Goal: Information Seeking & Learning: Learn about a topic

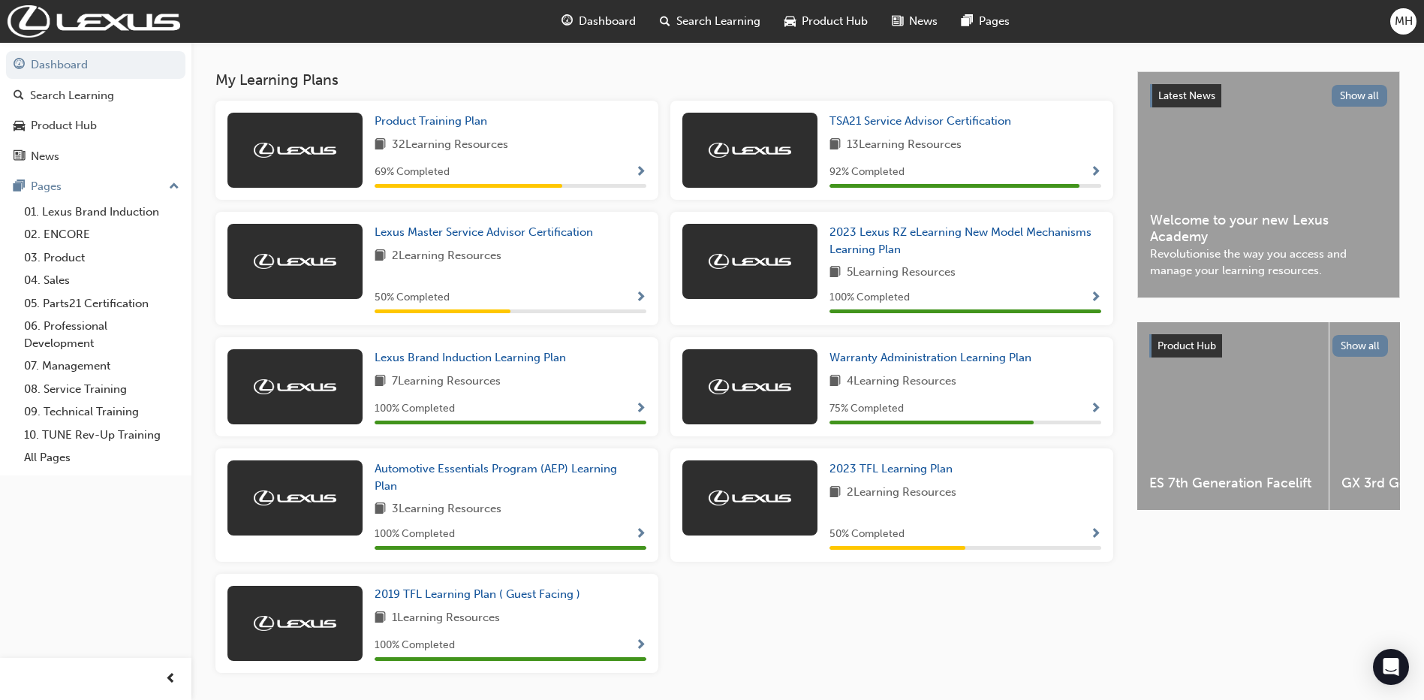
scroll to position [300, 0]
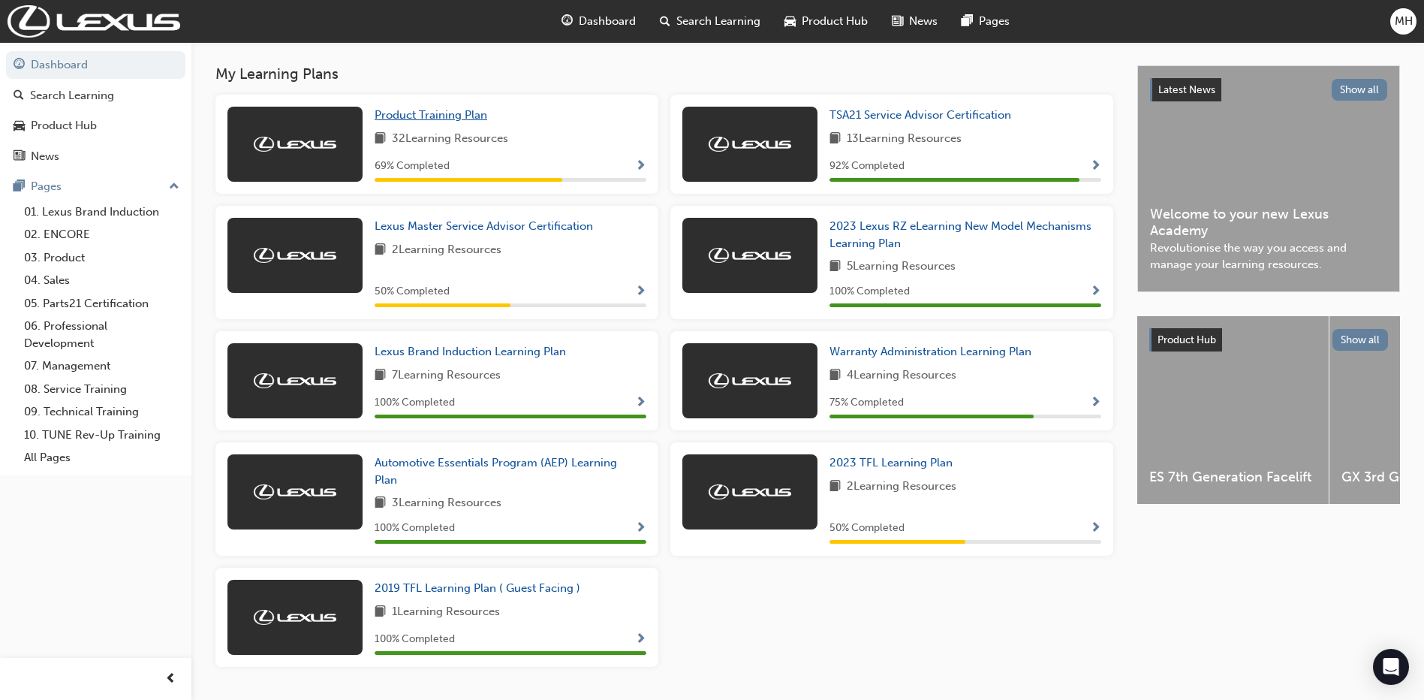
click at [453, 118] on span "Product Training Plan" at bounding box center [431, 115] width 113 height 14
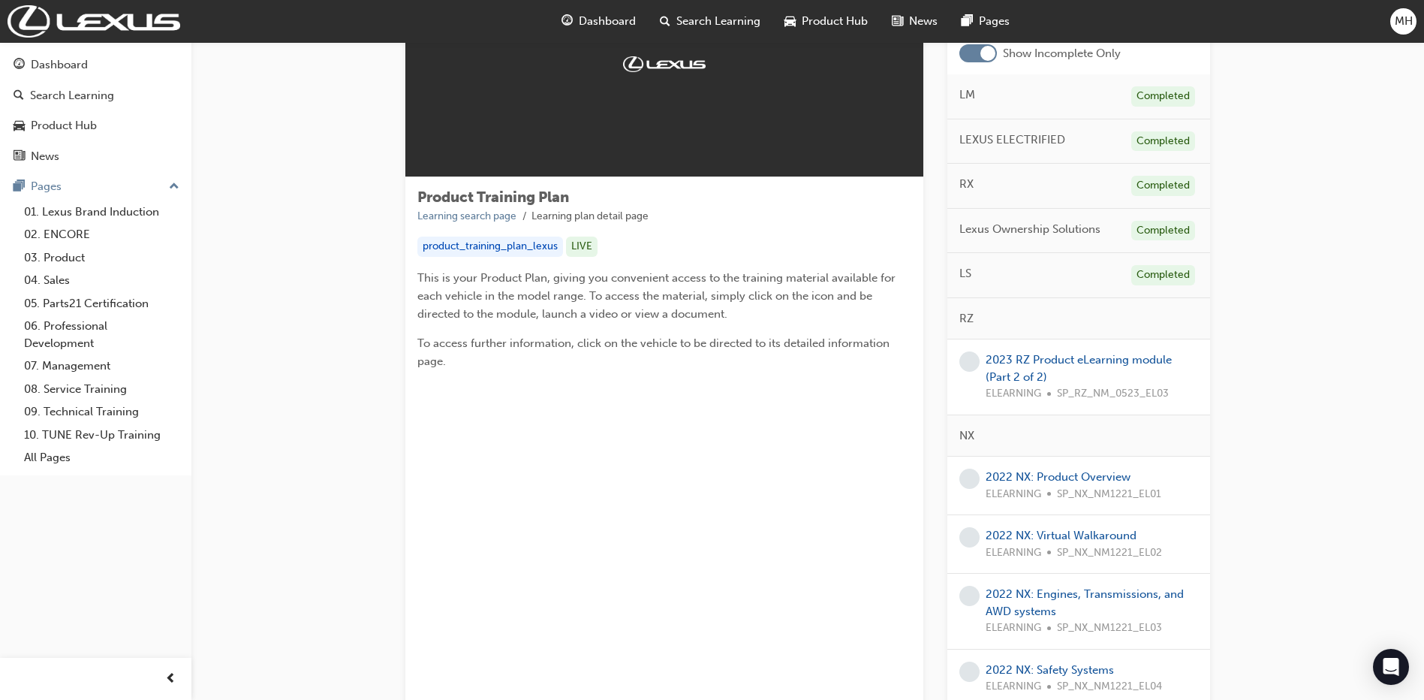
scroll to position [150, 0]
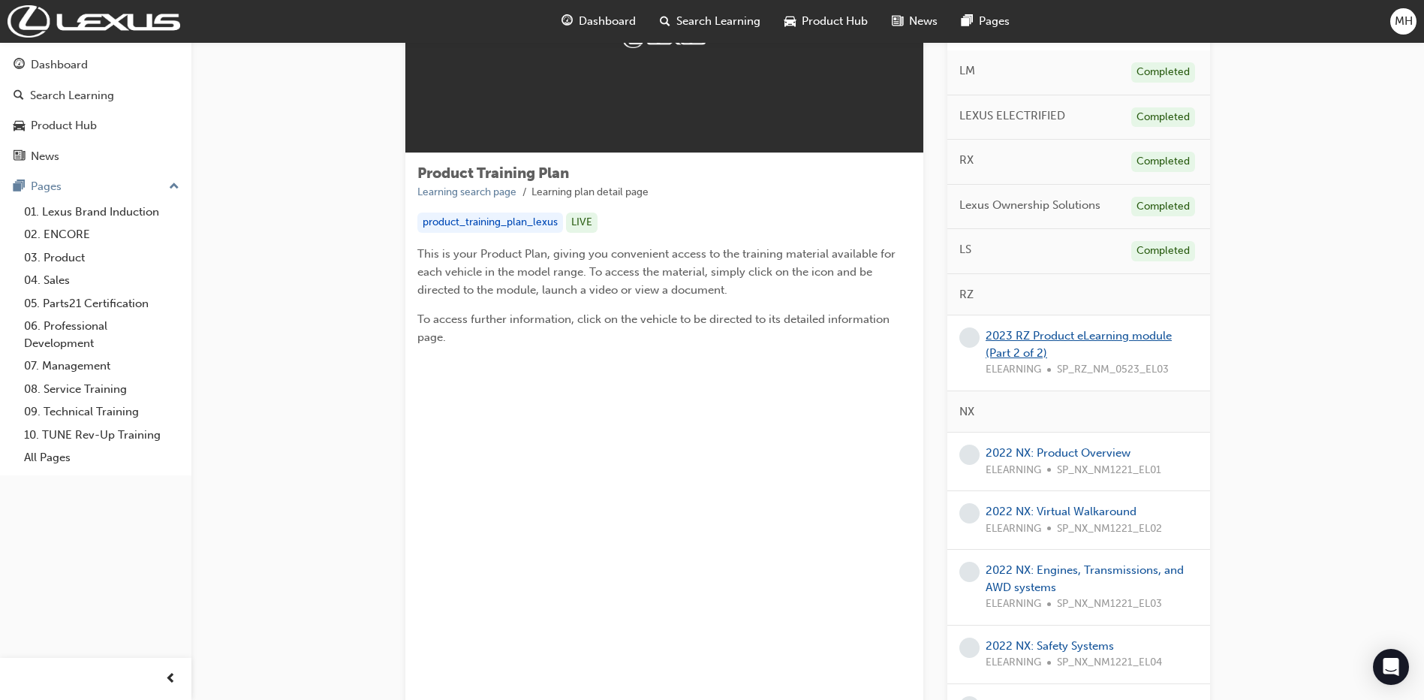
click at [1074, 336] on link "2023 RZ Product eLearning module (Part 2 of 2)" at bounding box center [1079, 344] width 186 height 31
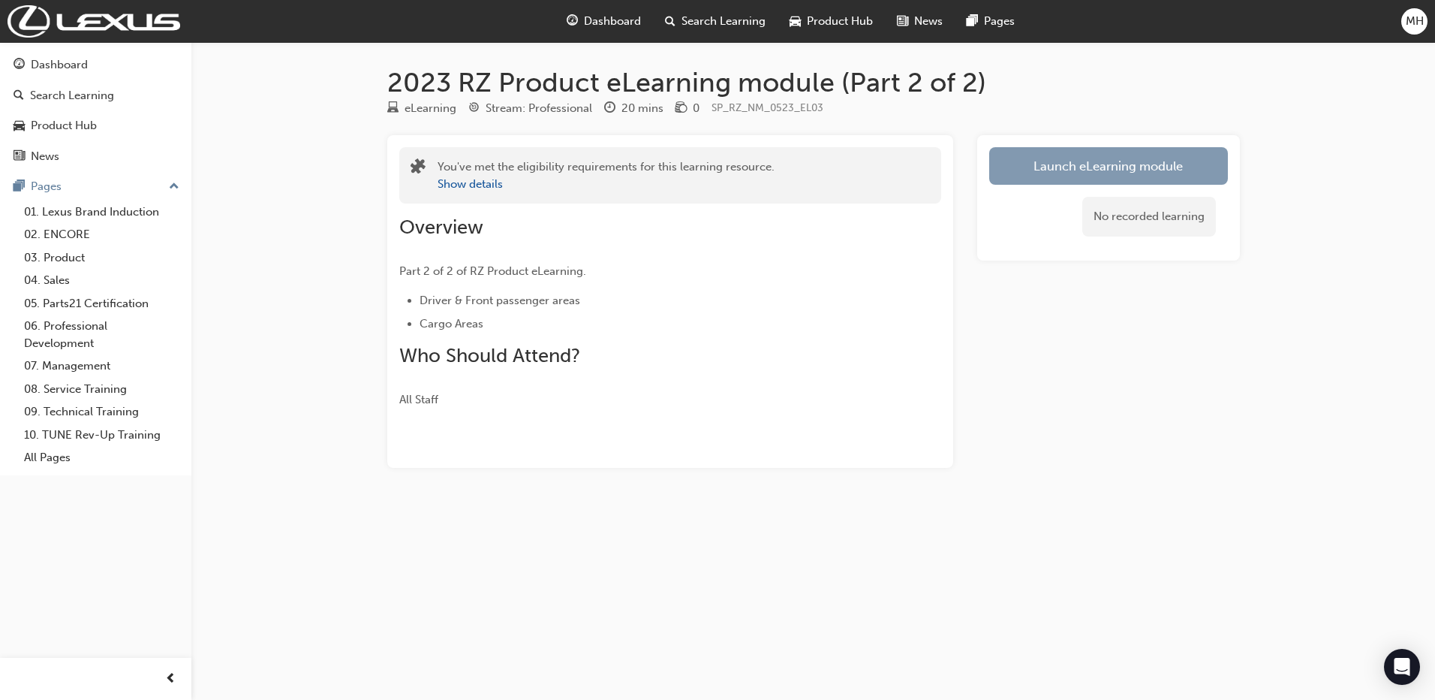
click at [1128, 166] on link "Launch eLearning module" at bounding box center [1108, 166] width 239 height 38
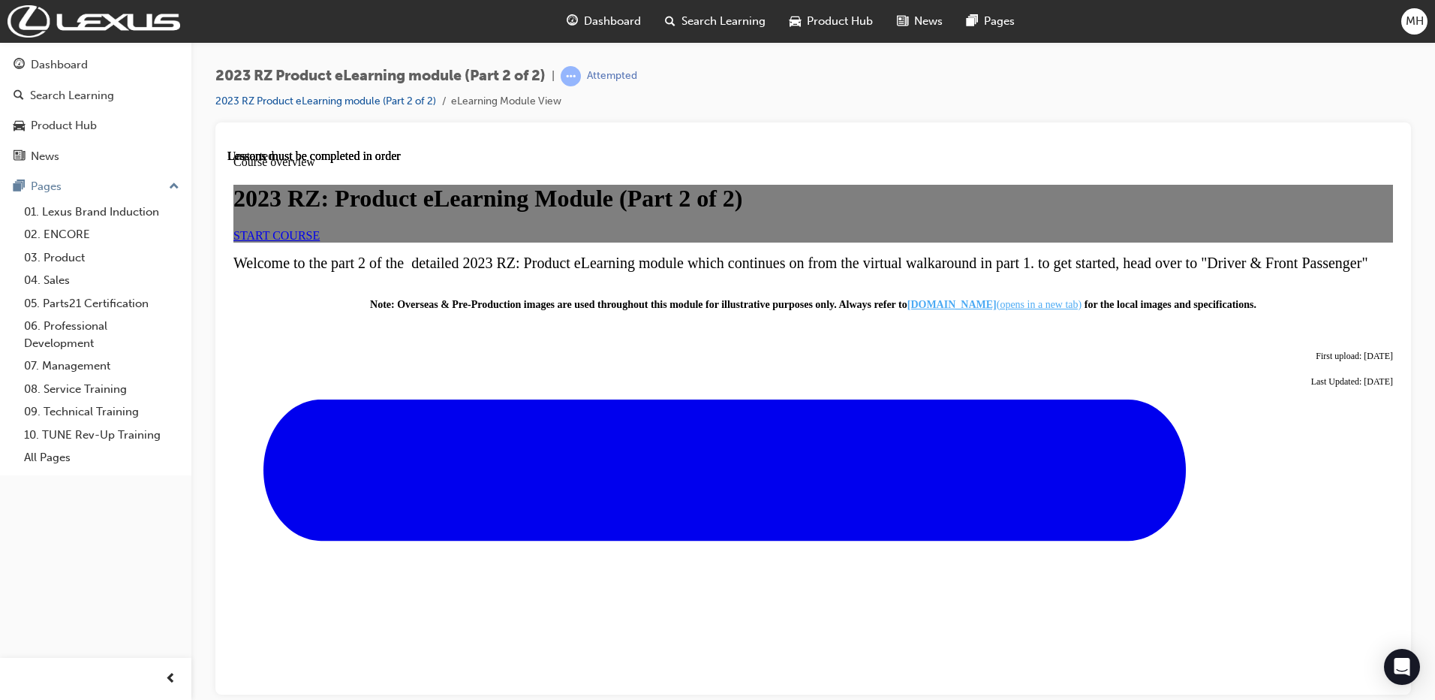
click at [320, 241] on link "START COURSE" at bounding box center [276, 234] width 86 height 13
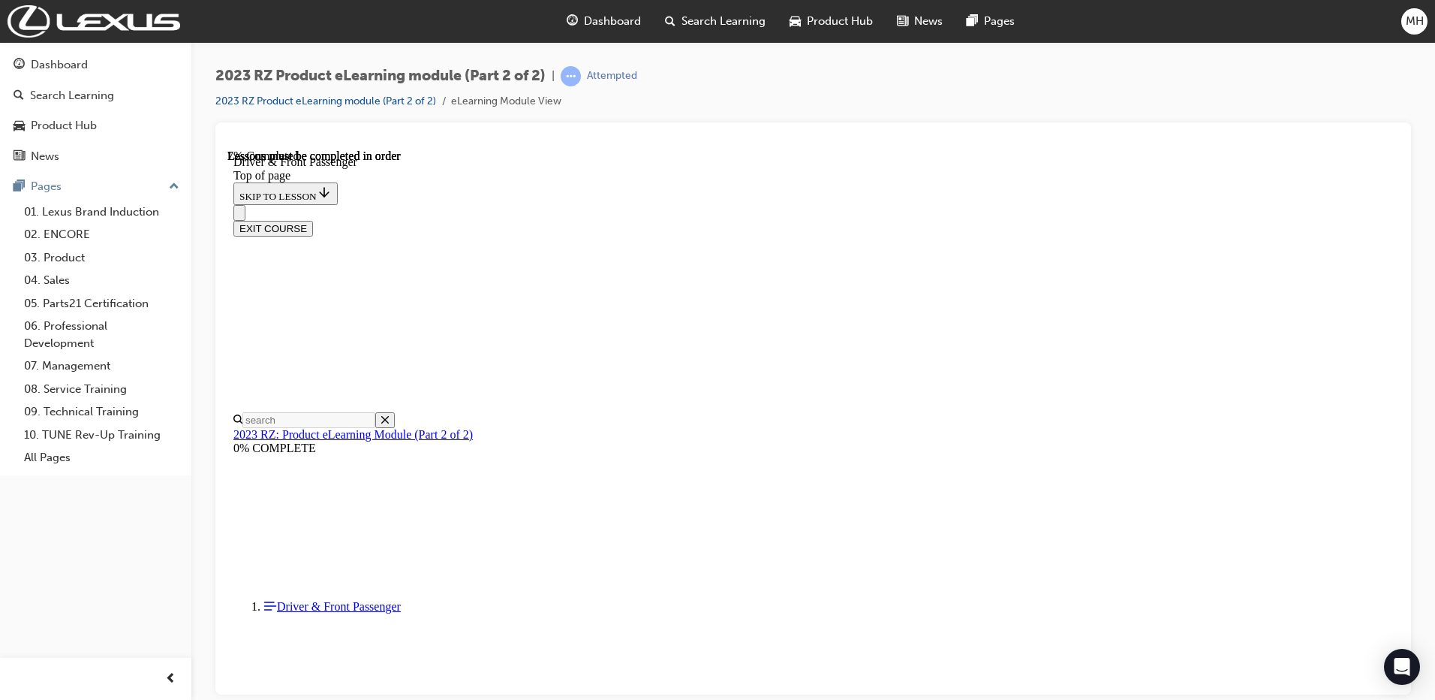
scroll to position [497, 0]
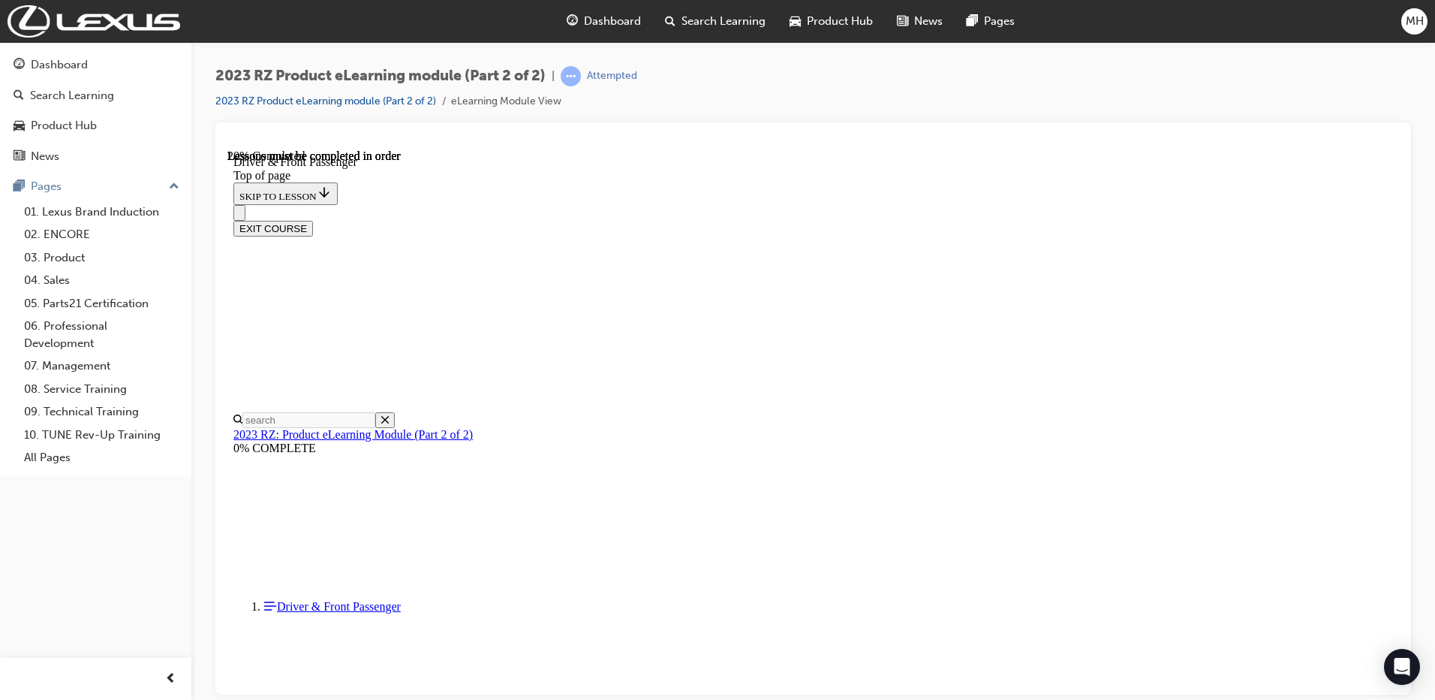
drag, startPoint x: 917, startPoint y: 327, endPoint x: 910, endPoint y: 251, distance: 75.4
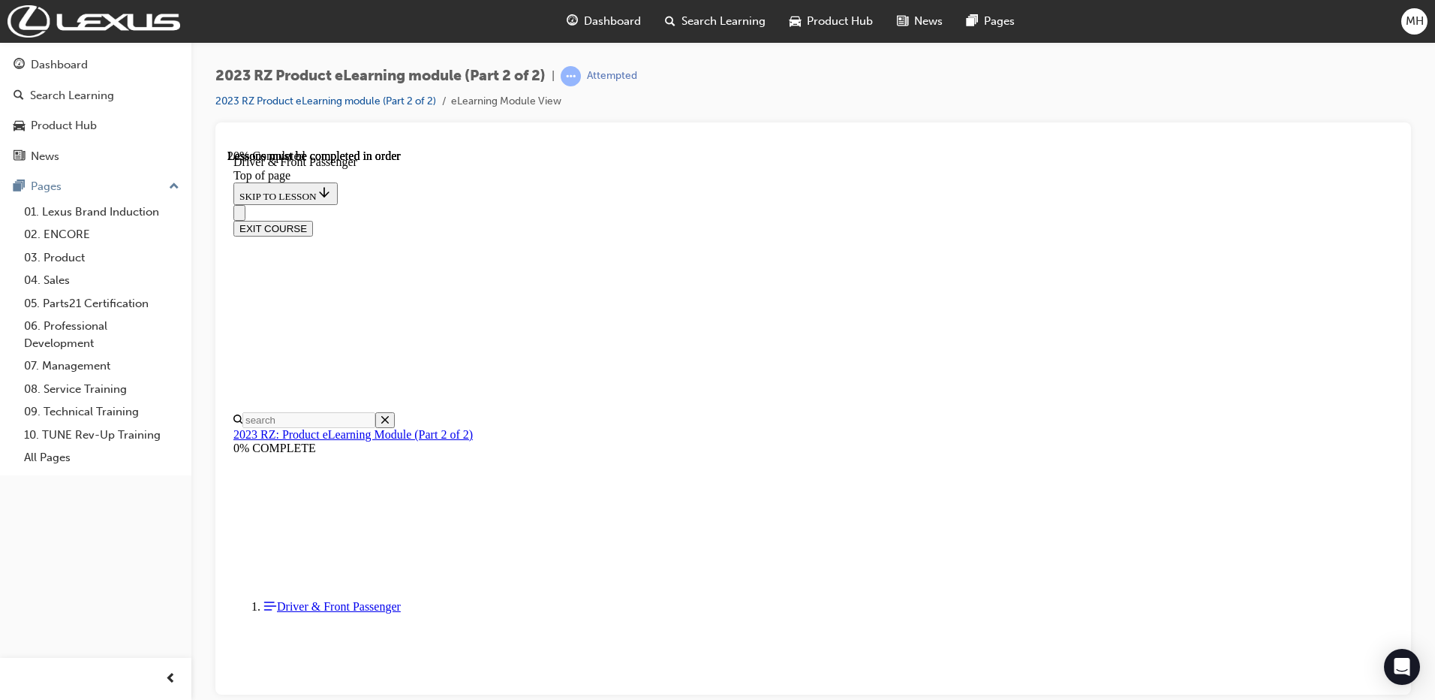
scroll to position [120, 0]
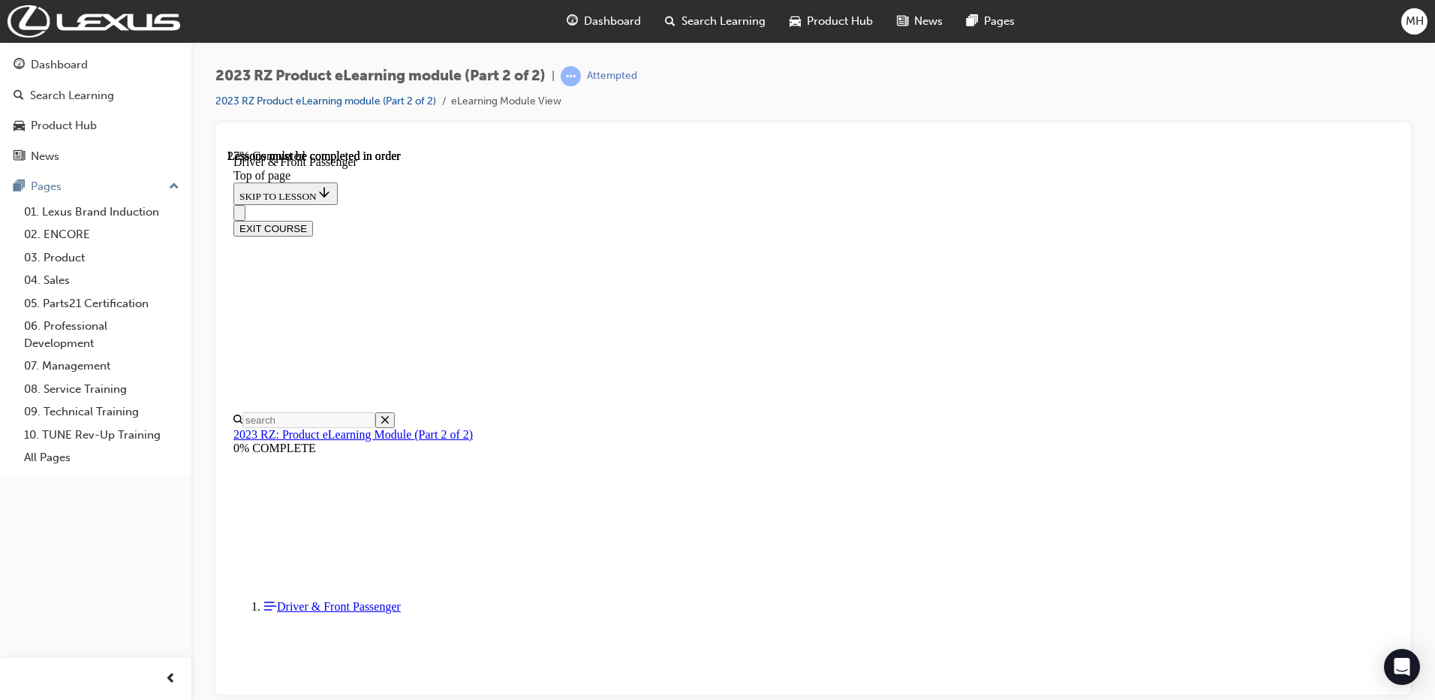
scroll to position [0, 0]
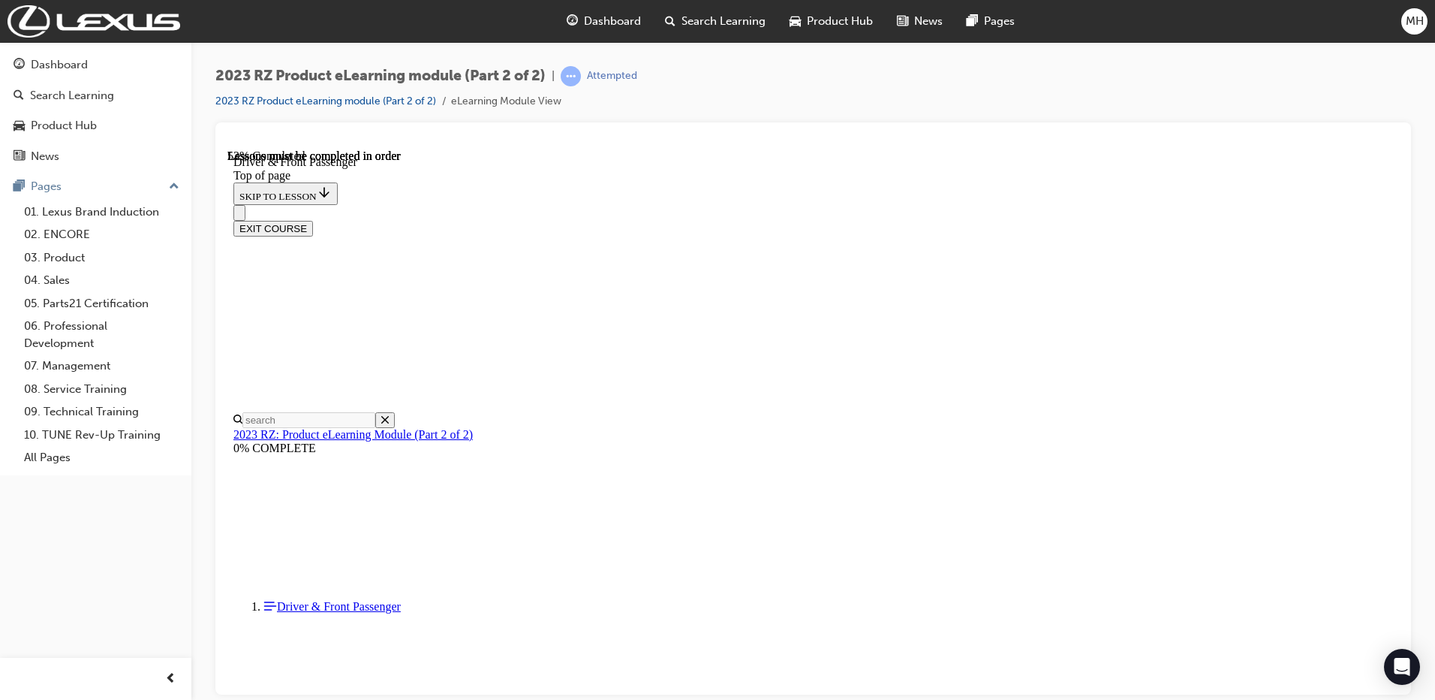
scroll to position [2176, 0]
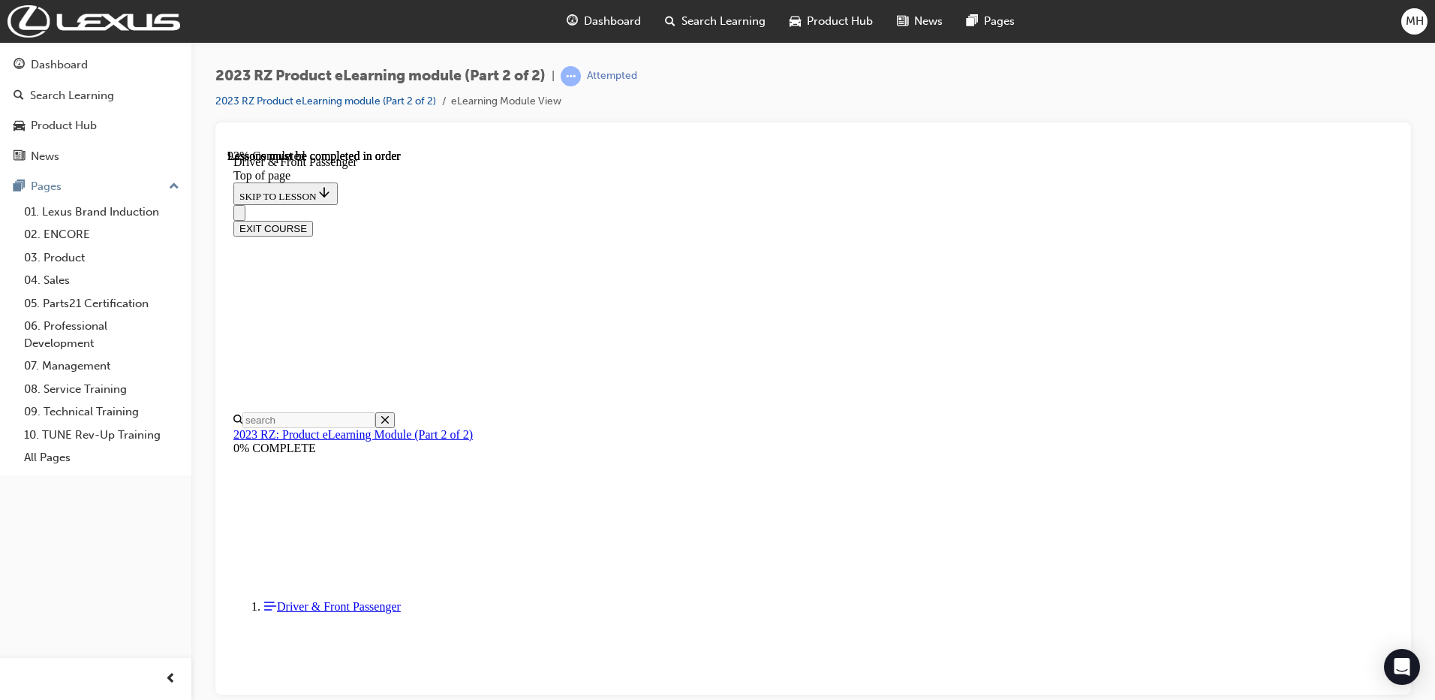
drag, startPoint x: 925, startPoint y: 342, endPoint x: 977, endPoint y: 321, distance: 56.9
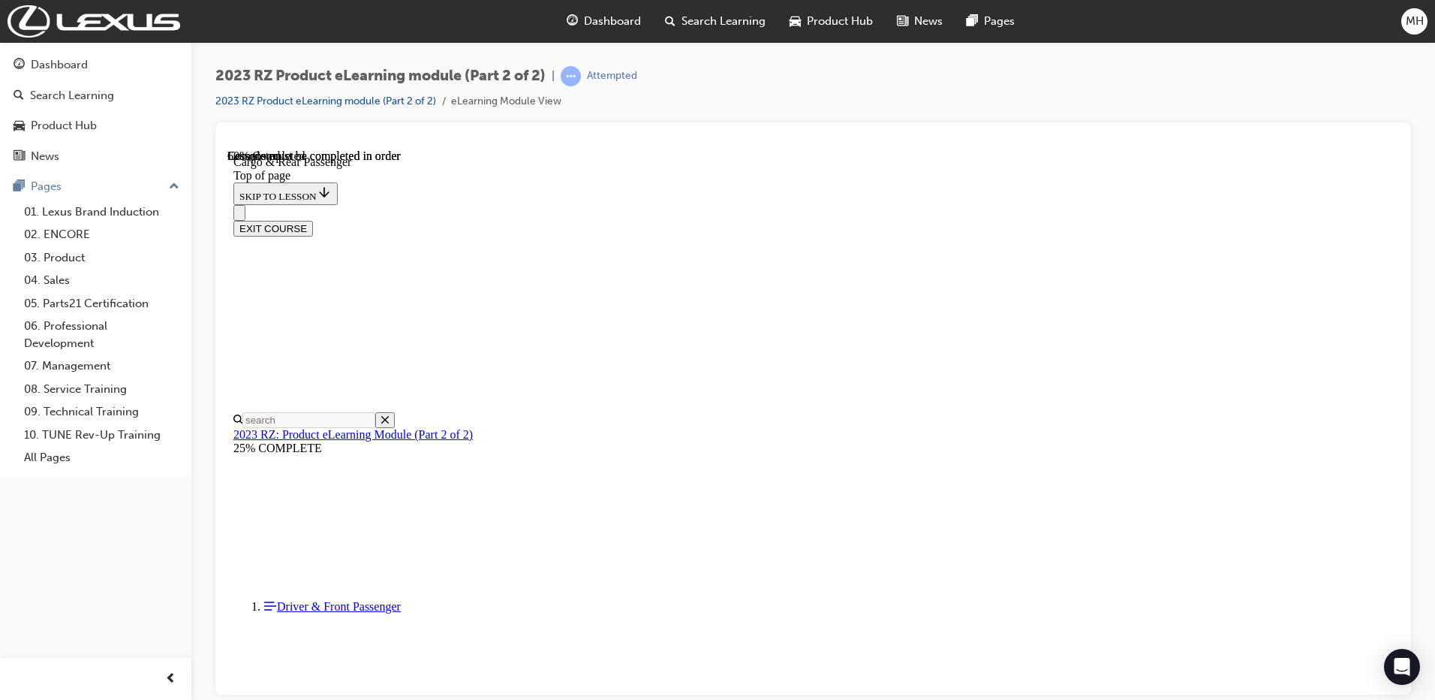
drag, startPoint x: 1074, startPoint y: 585, endPoint x: 1000, endPoint y: 474, distance: 133.7
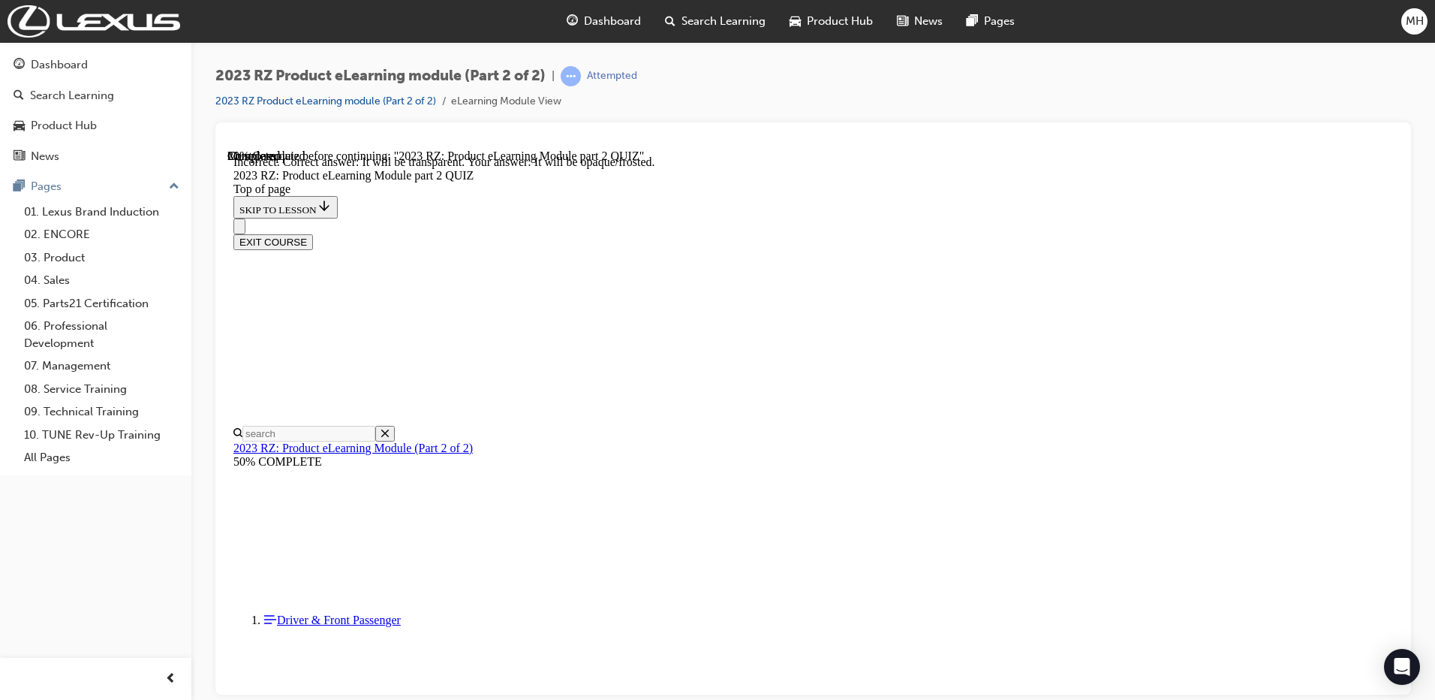
scroll to position [149, 0]
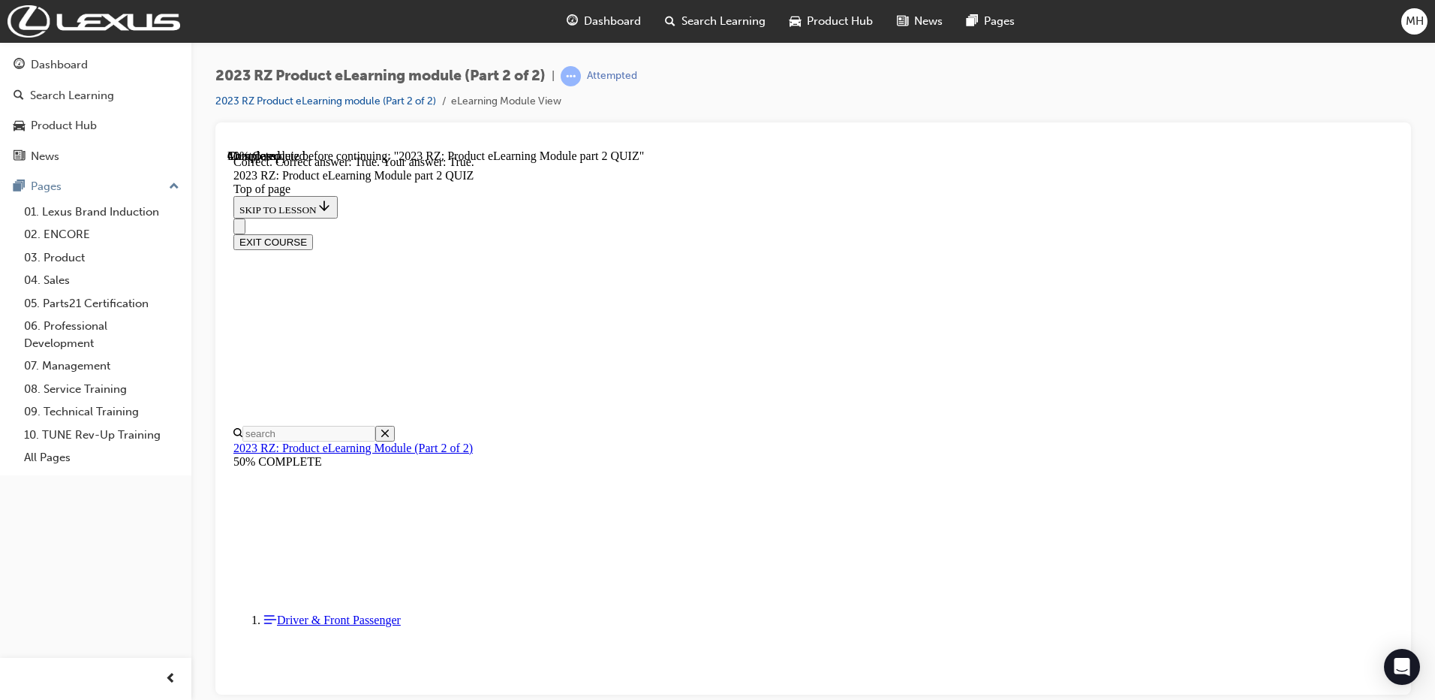
scroll to position [123, 0]
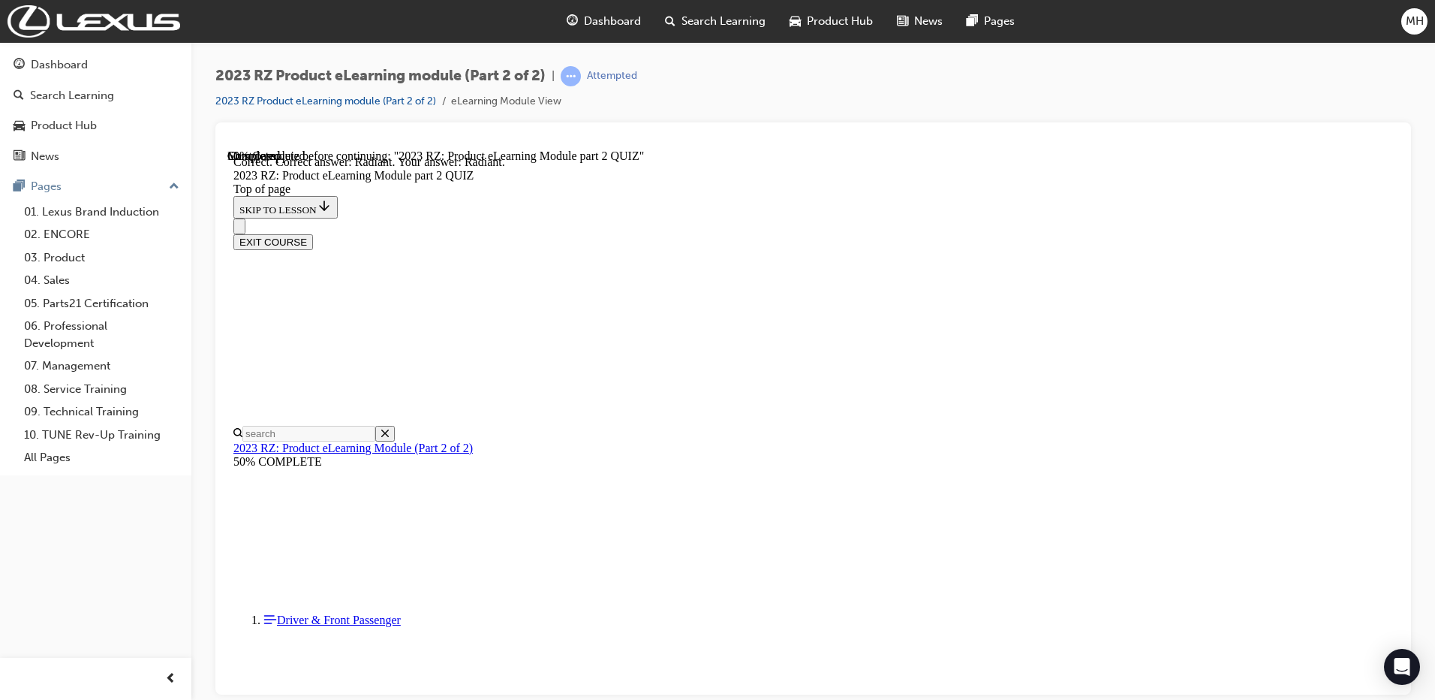
scroll to position [269, 0]
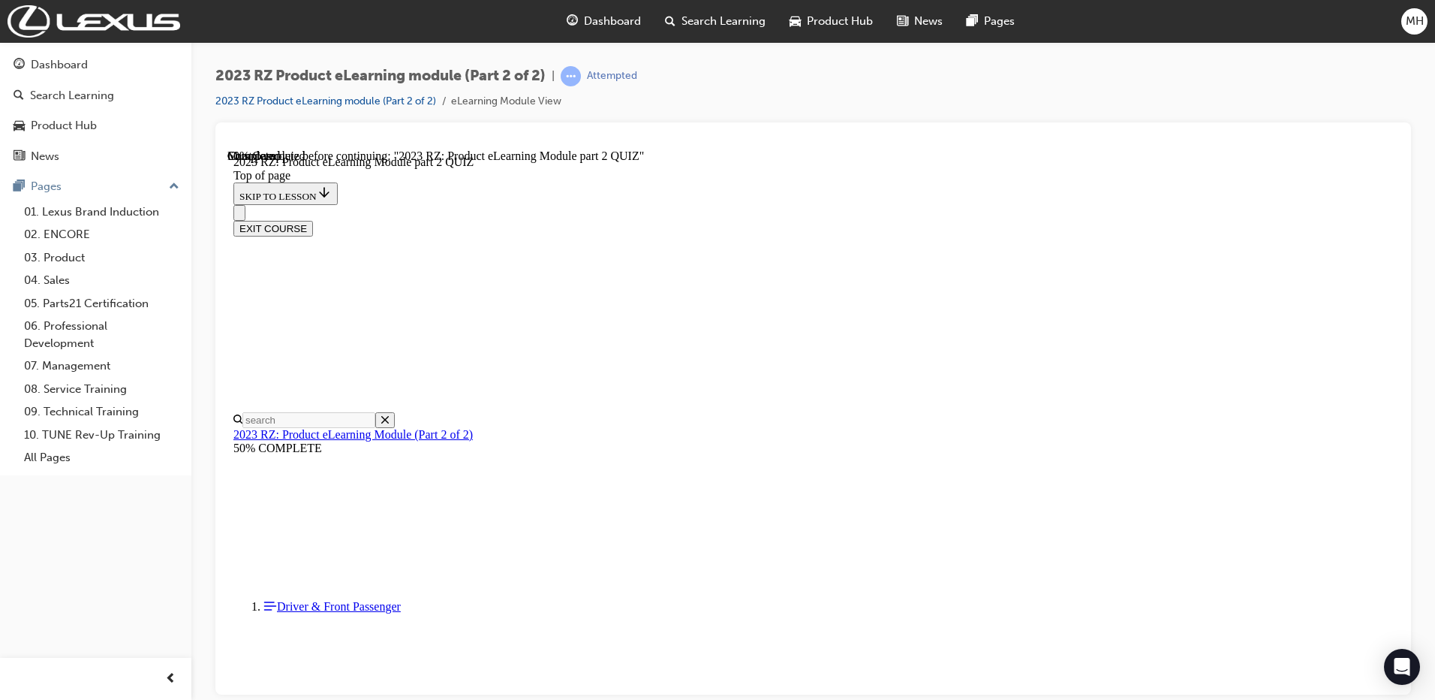
scroll to position [346, 0]
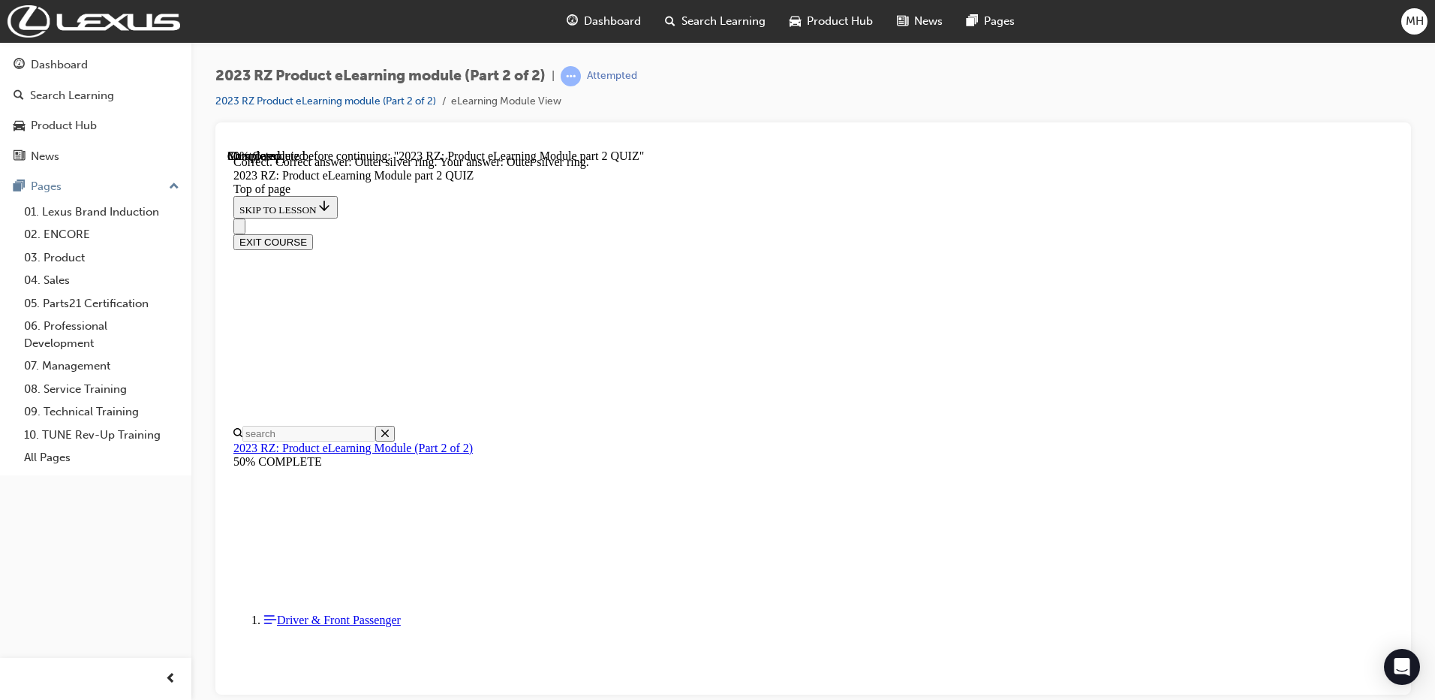
scroll to position [445, 0]
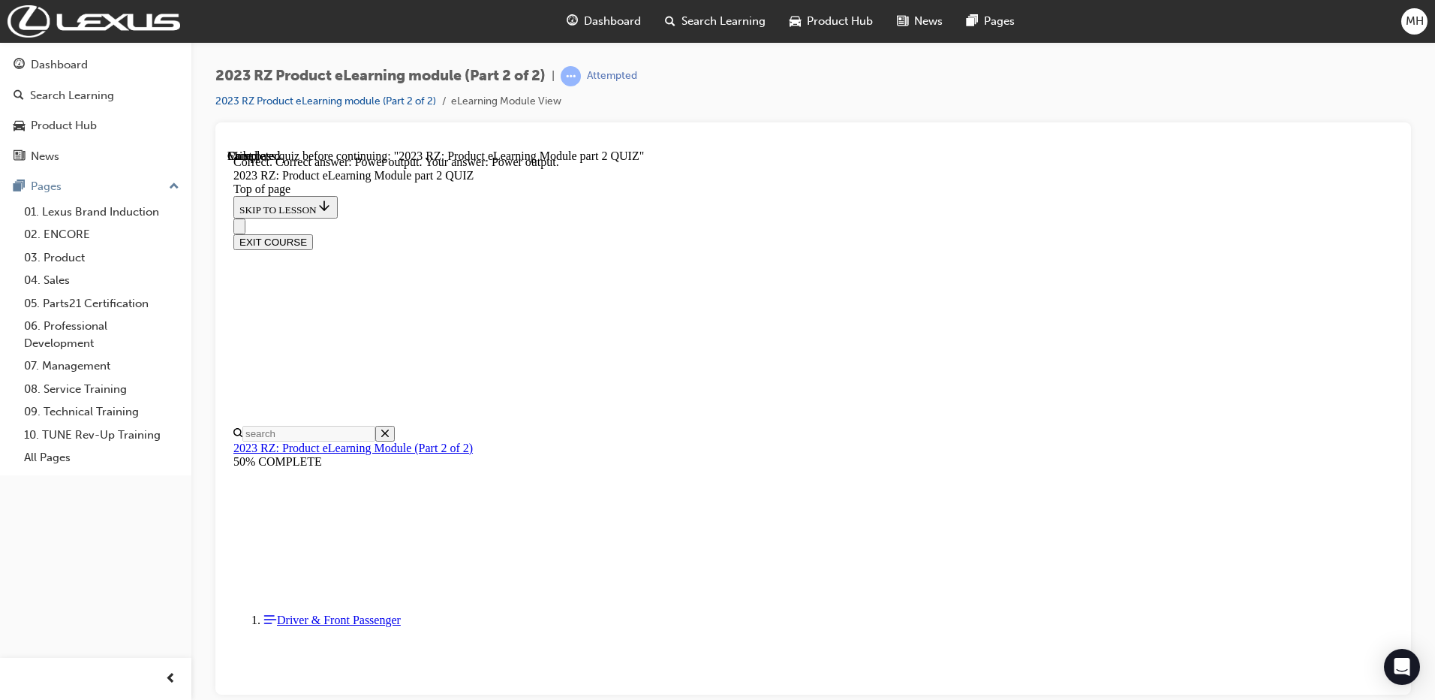
scroll to position [209, 0]
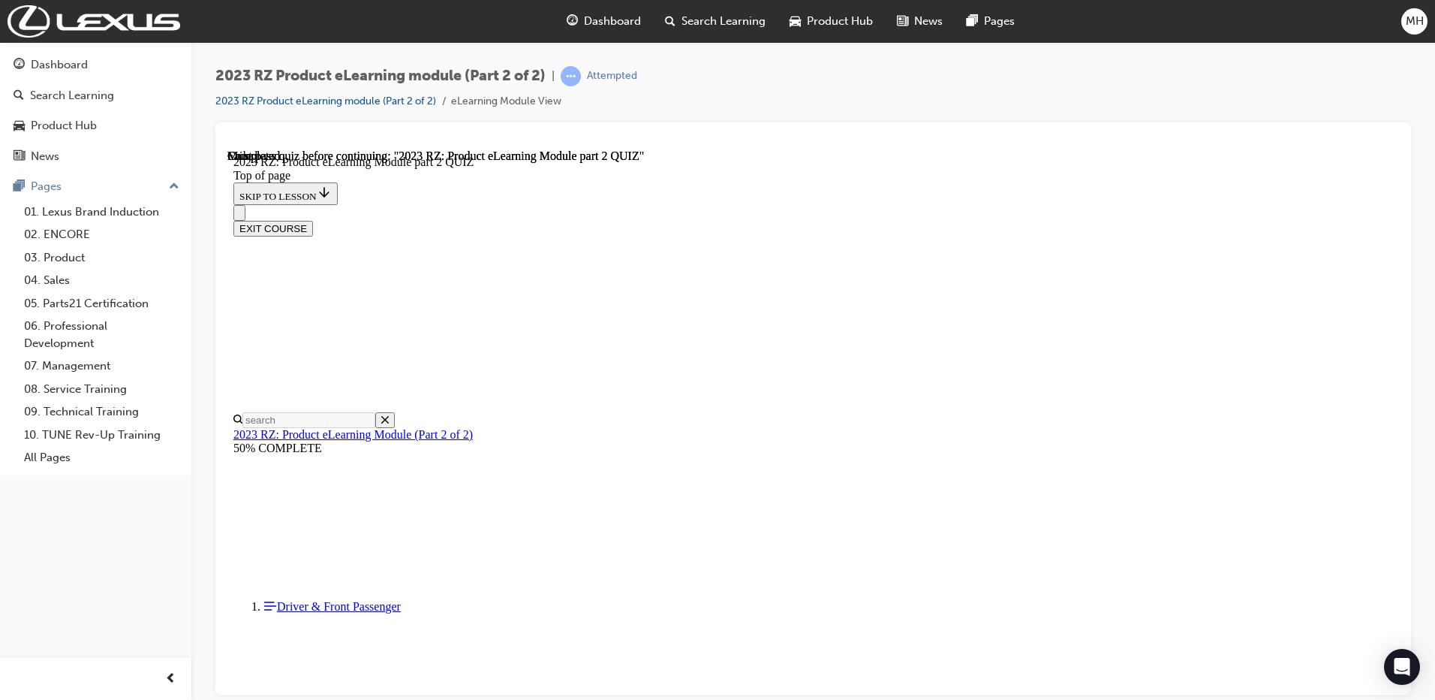
scroll to position [267, 0]
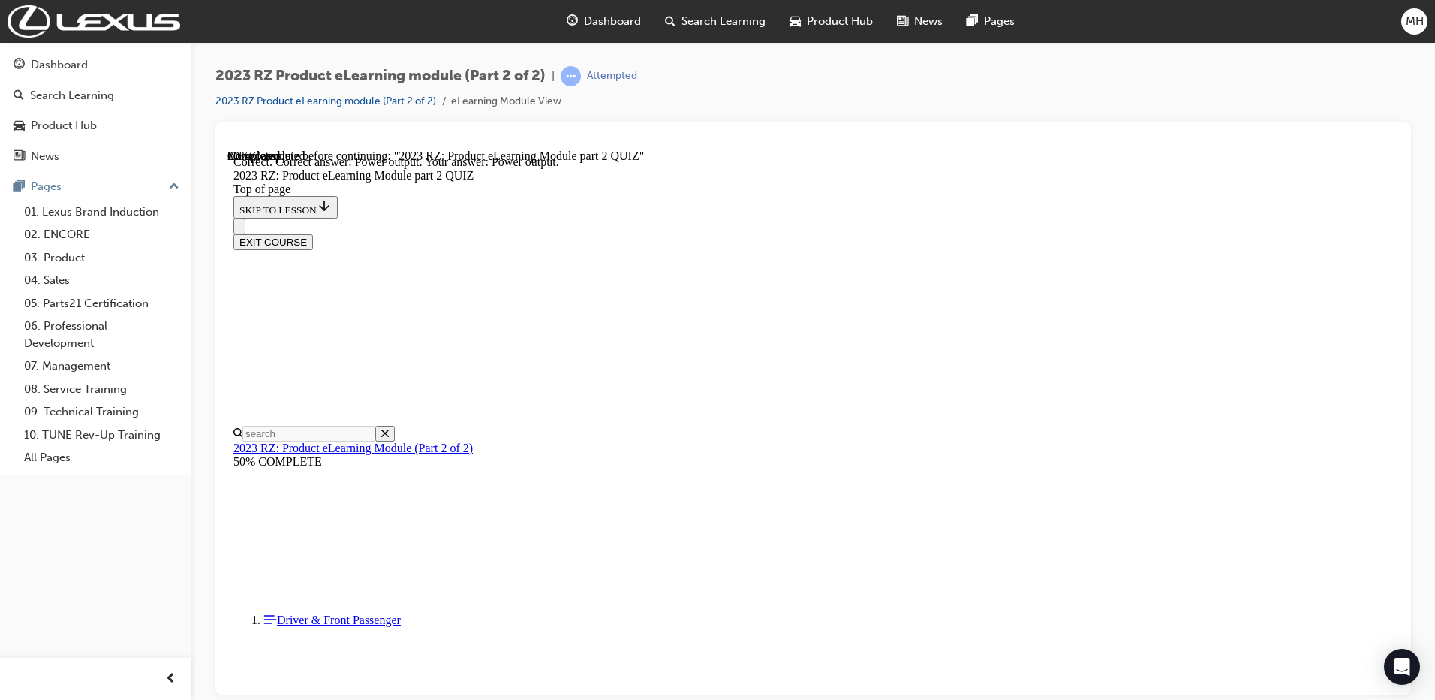
scroll to position [209, 0]
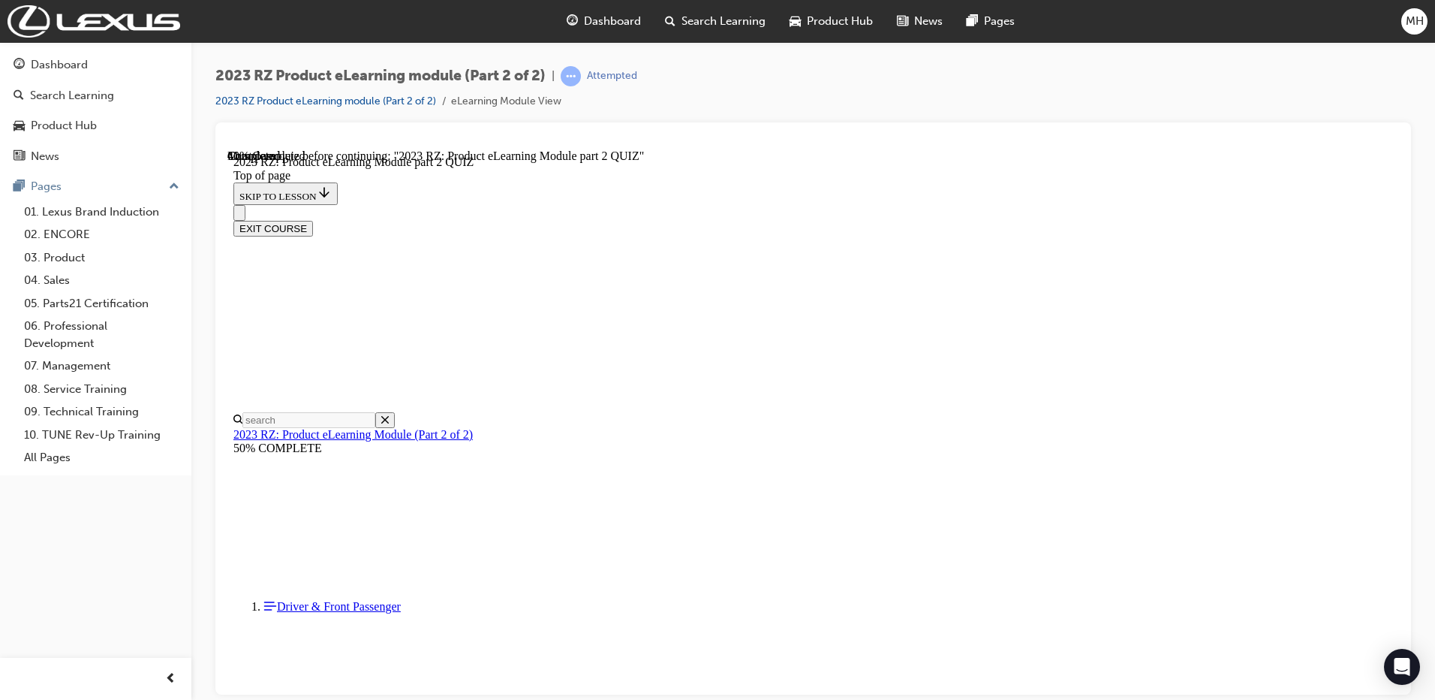
scroll to position [46, 0]
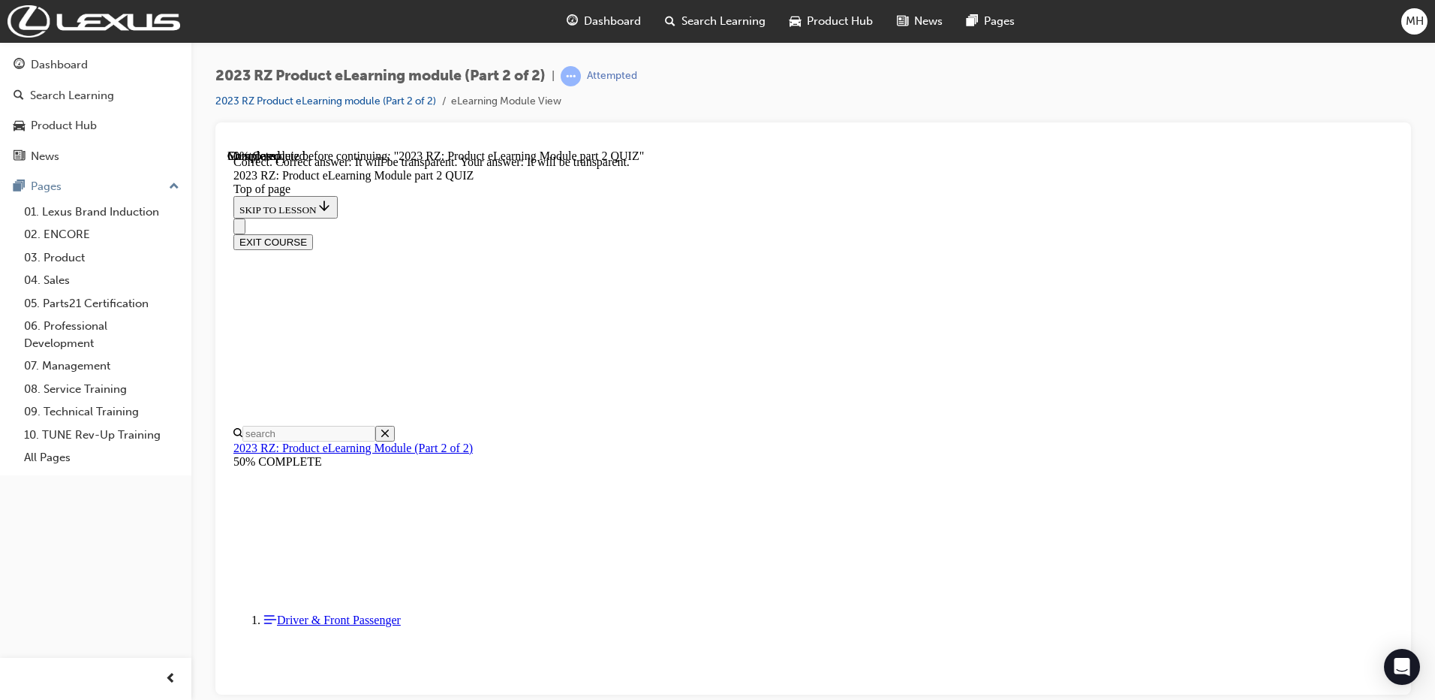
scroll to position [149, 0]
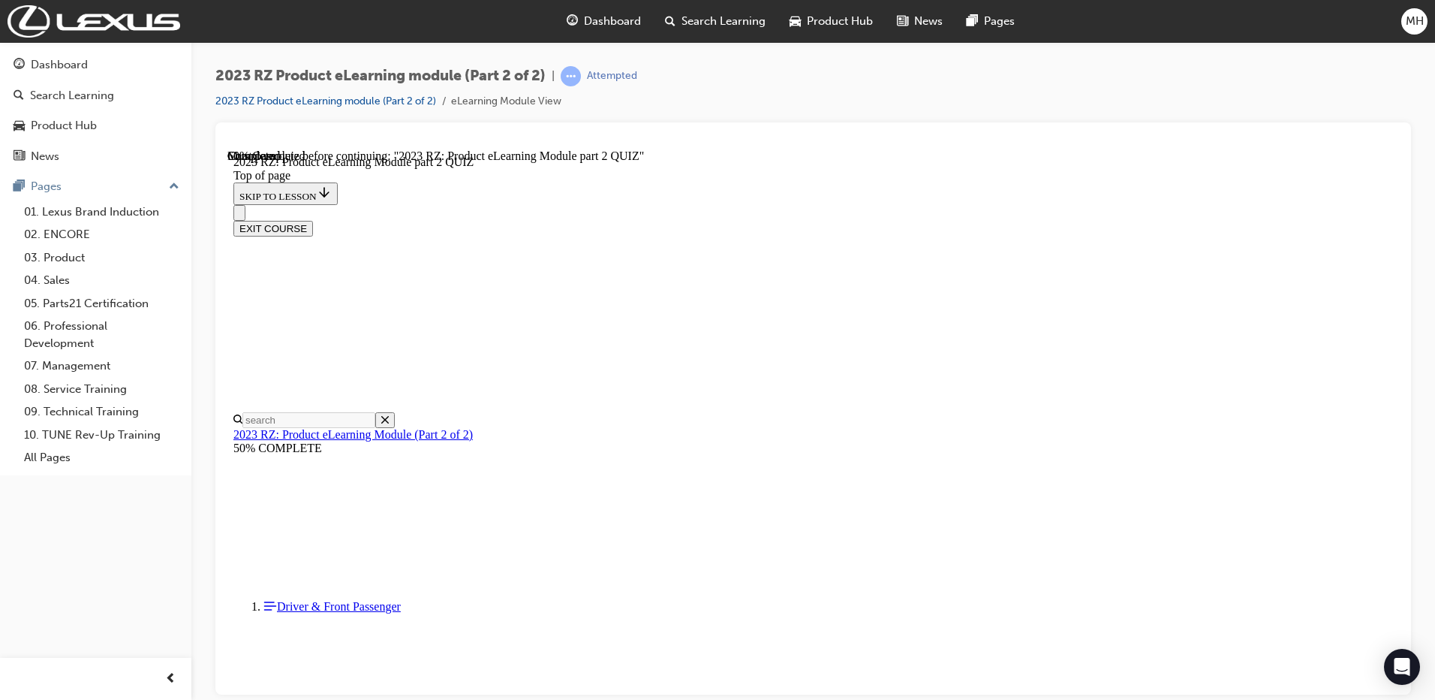
scroll to position [398, 0]
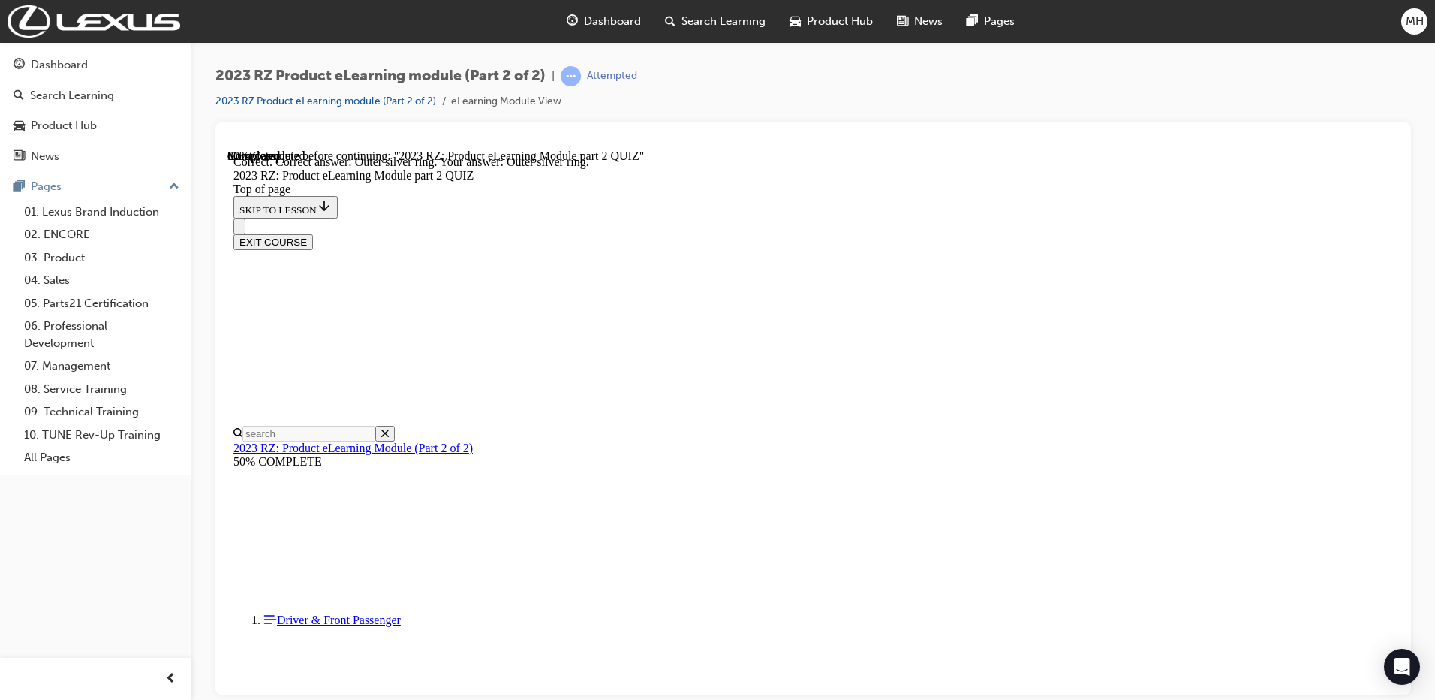
scroll to position [445, 0]
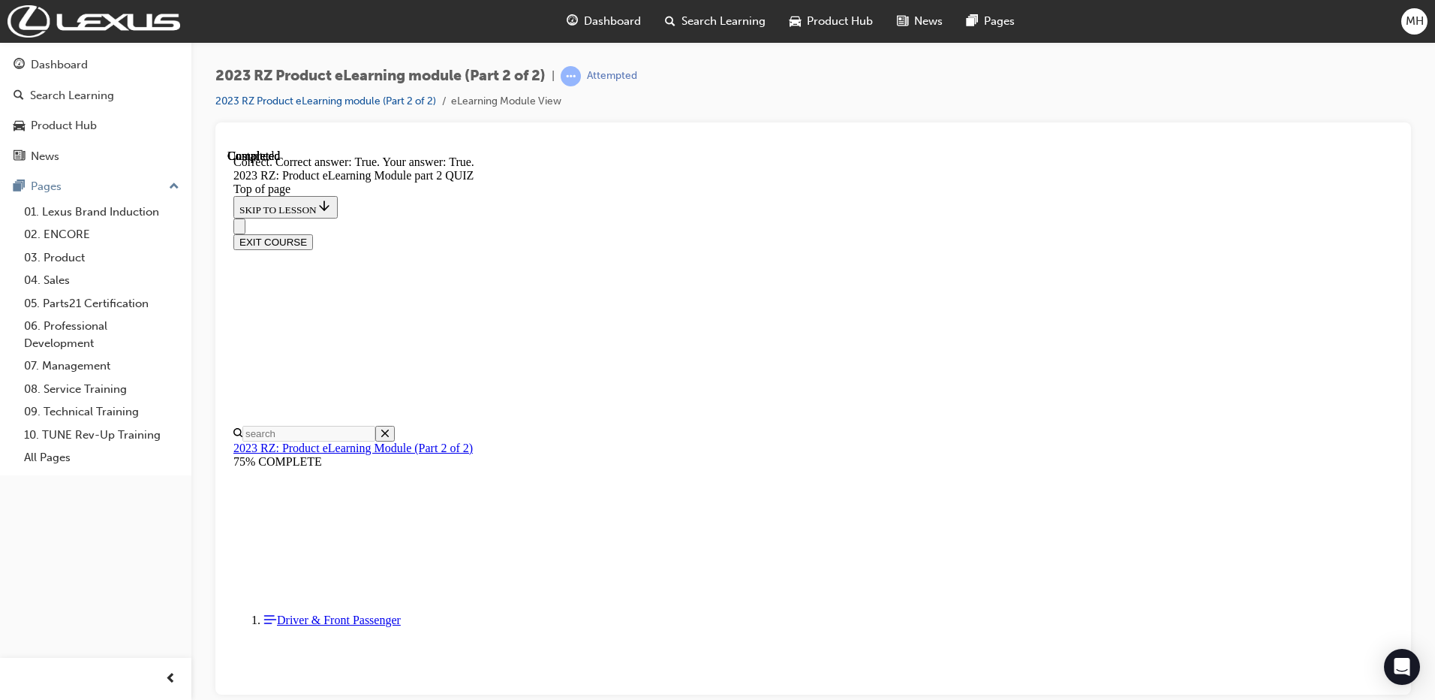
scroll to position [123, 0]
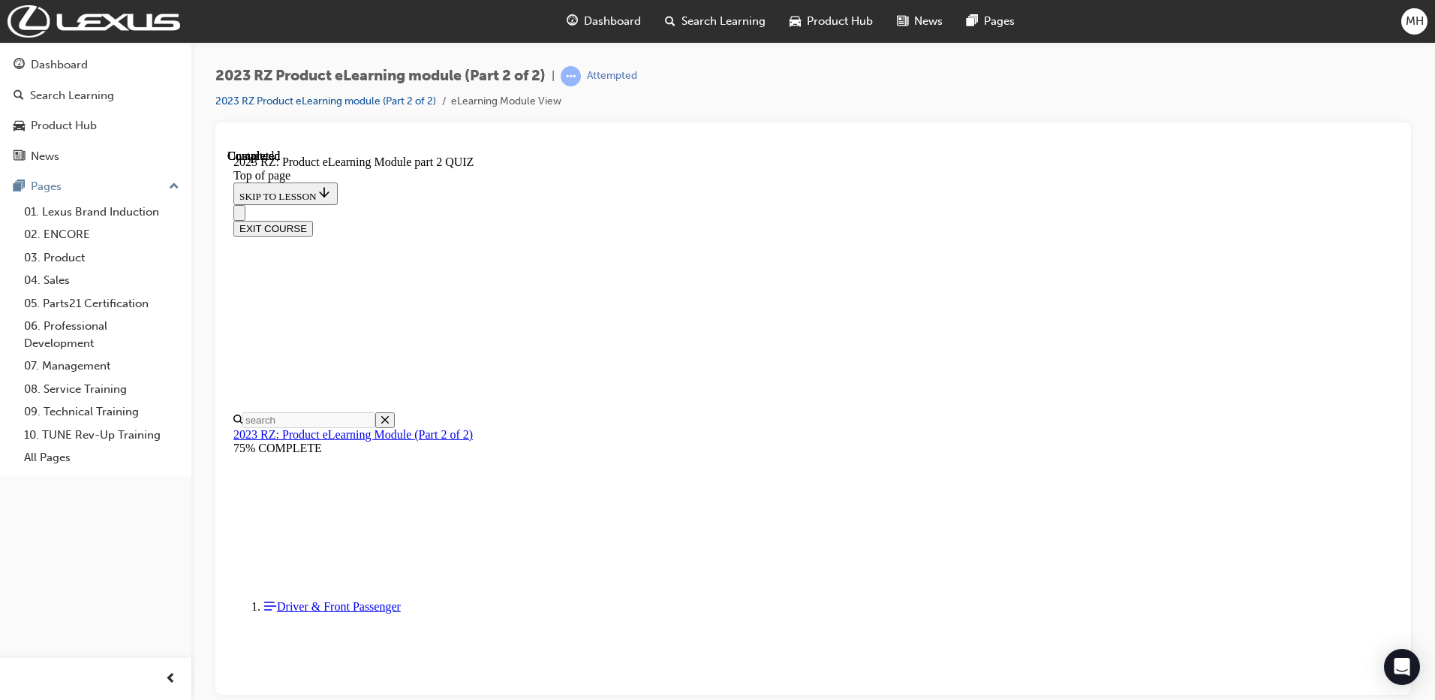
scroll to position [267, 0]
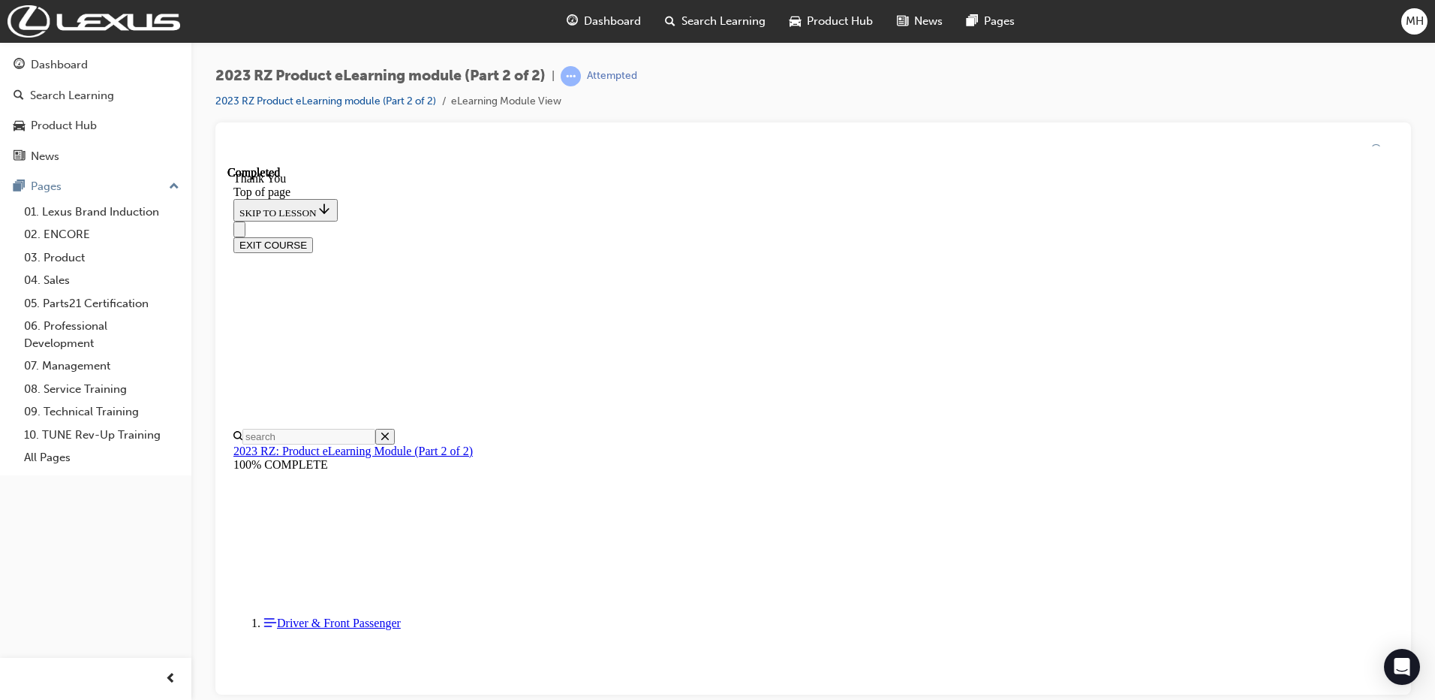
scroll to position [578, 0]
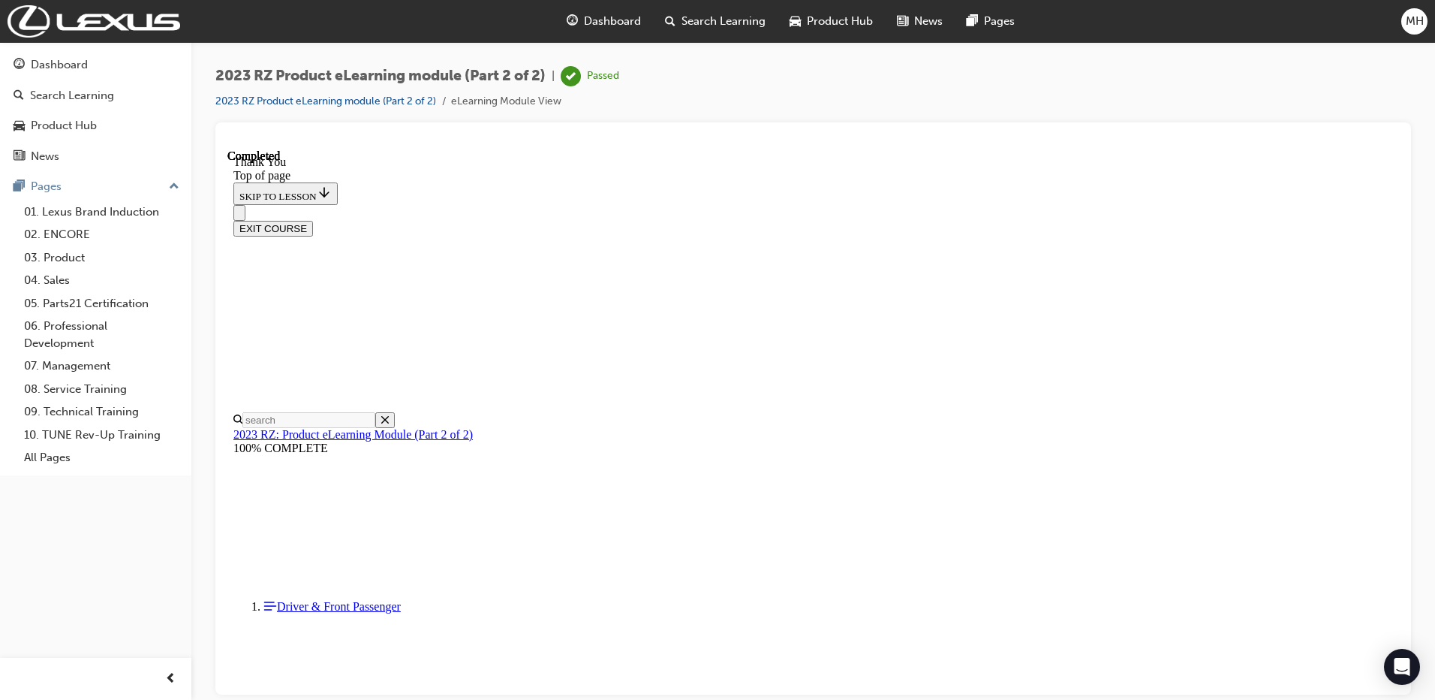
click at [313, 220] on button "EXIT COURSE" at bounding box center [273, 228] width 80 height 16
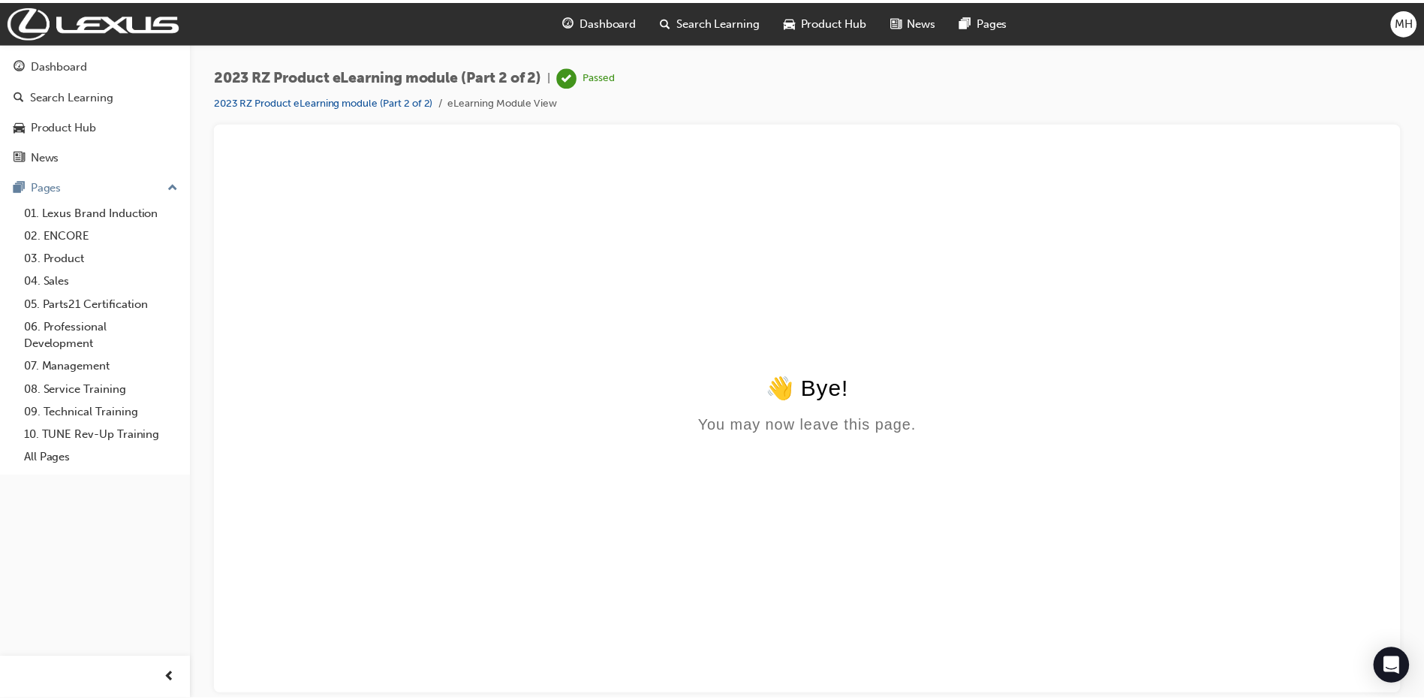
scroll to position [0, 0]
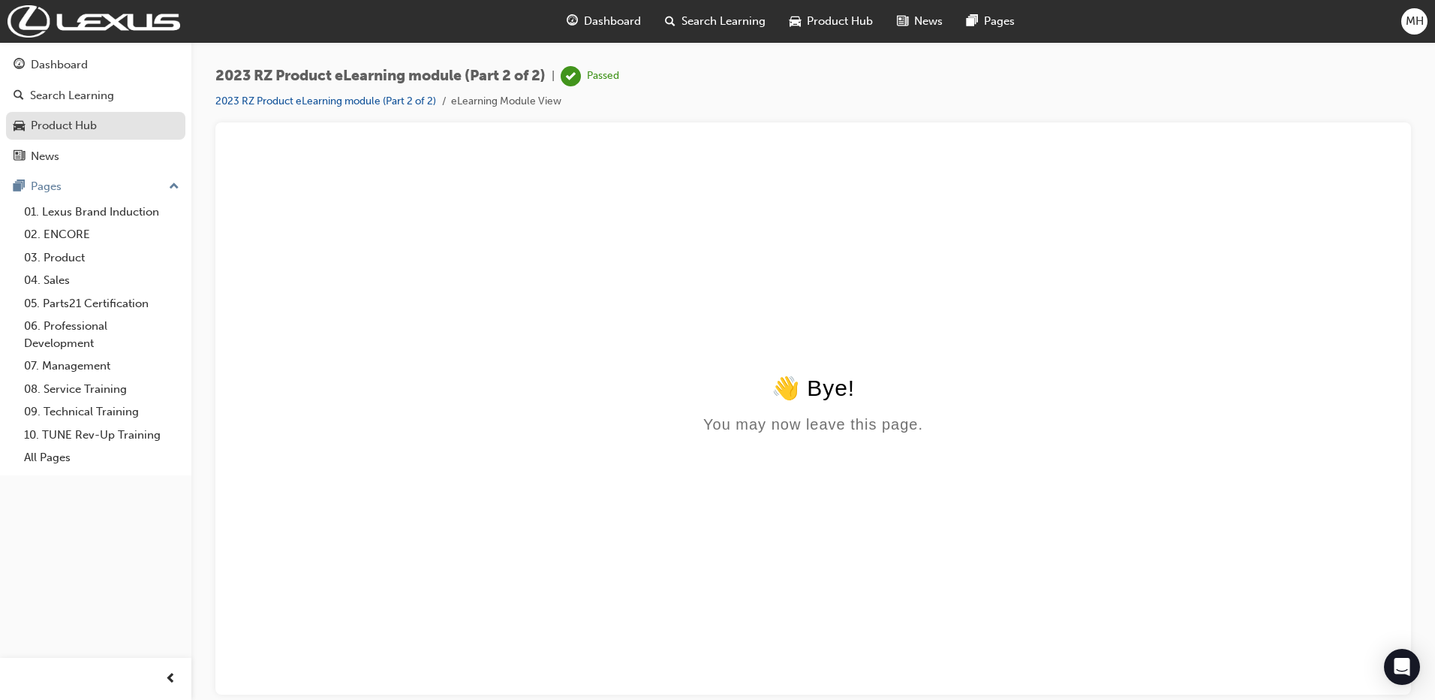
click at [54, 134] on div "Product Hub" at bounding box center [64, 125] width 66 height 17
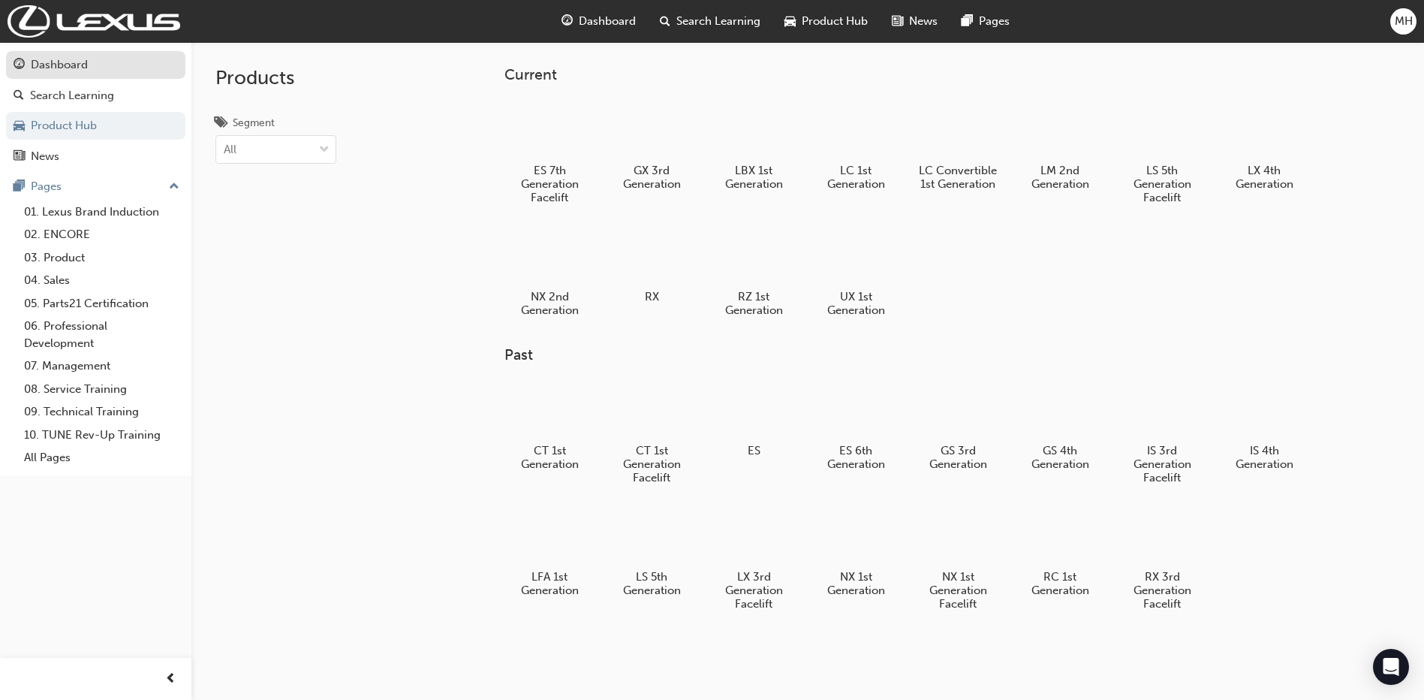
click at [83, 68] on div "Dashboard" at bounding box center [59, 64] width 57 height 17
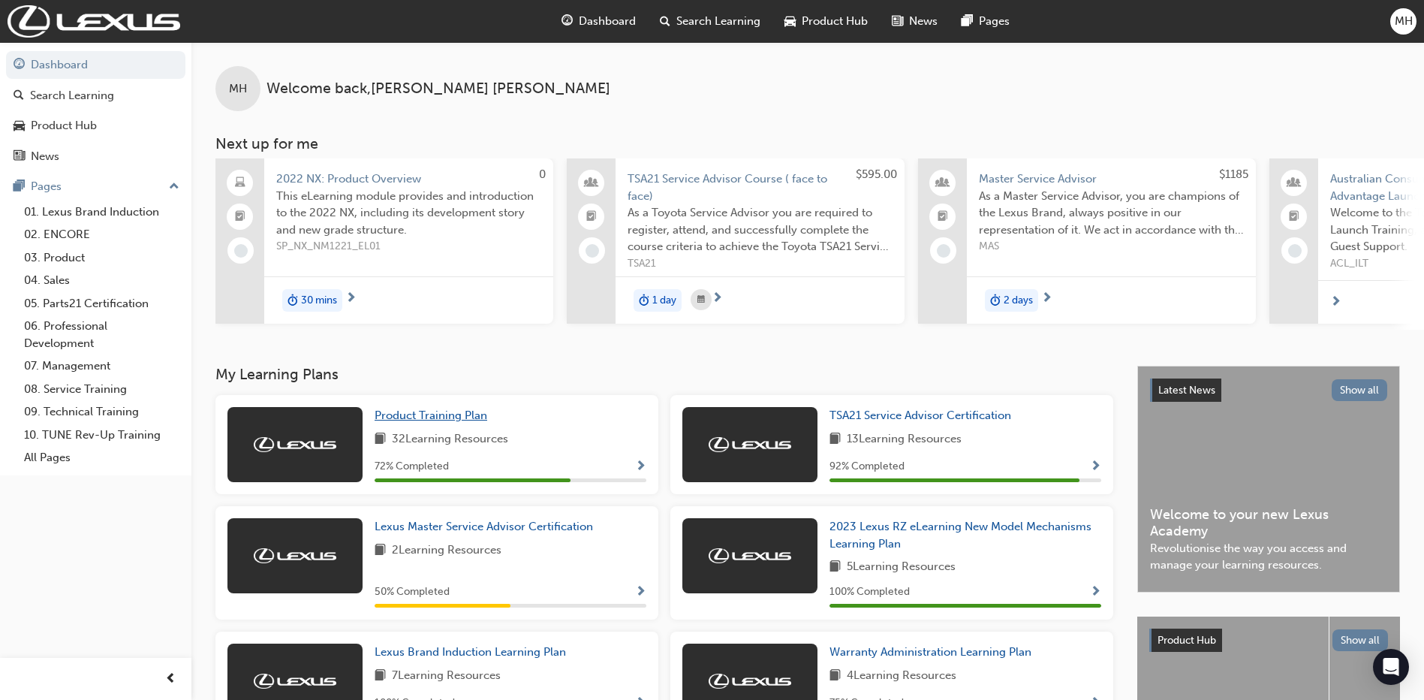
click at [471, 421] on span "Product Training Plan" at bounding box center [431, 415] width 113 height 14
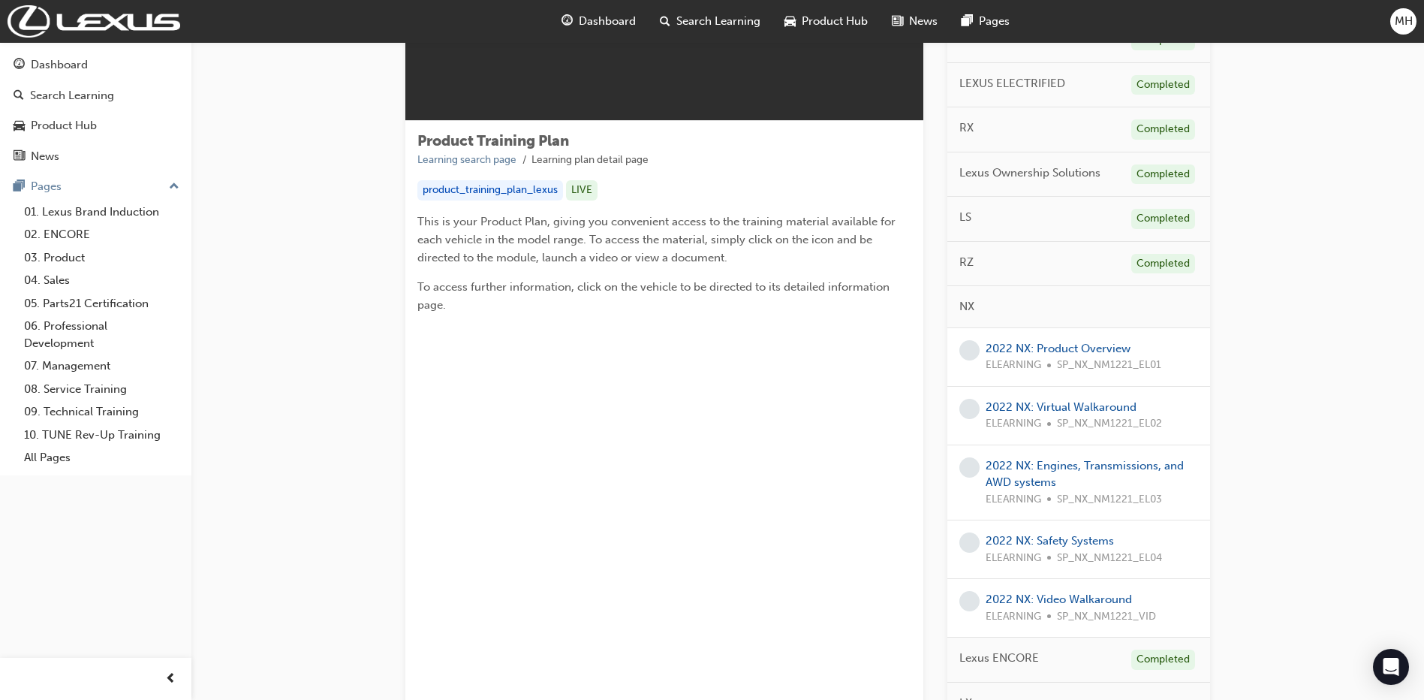
scroll to position [225, 0]
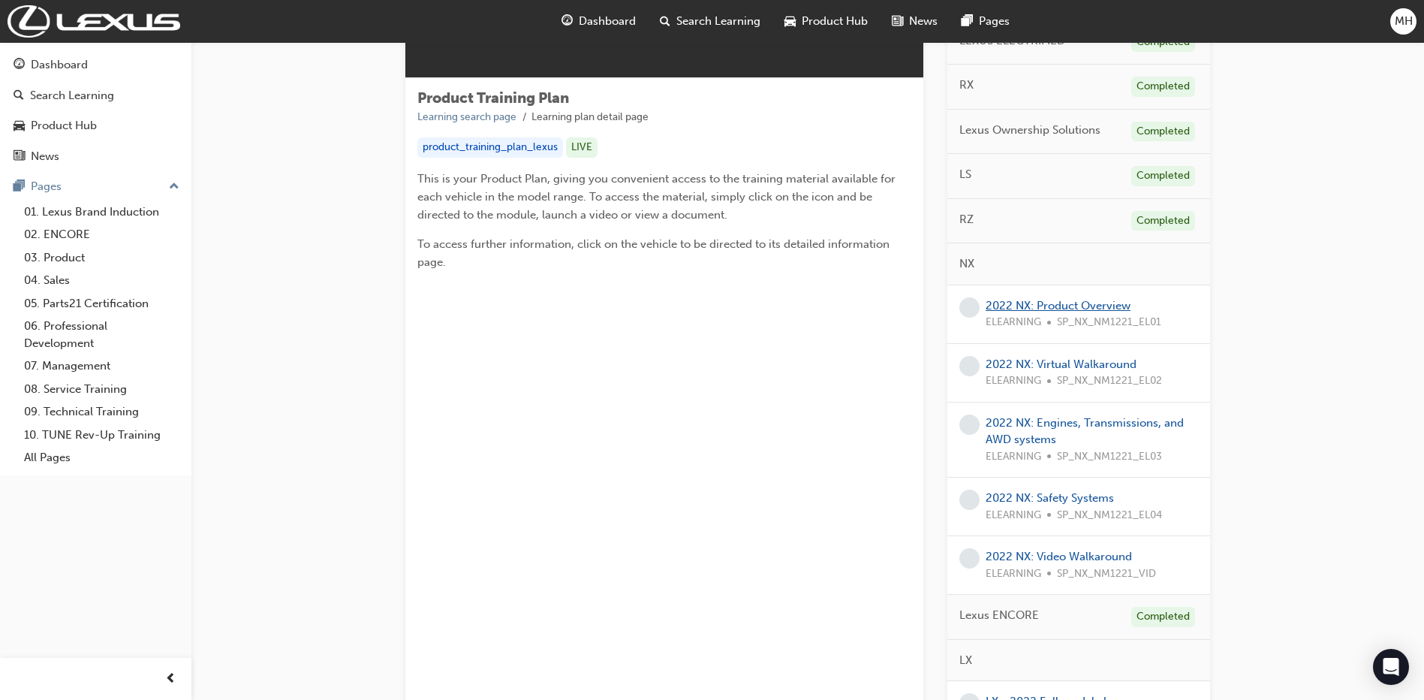
click at [1070, 305] on link "2022 NX: Product Overview" at bounding box center [1058, 306] width 145 height 14
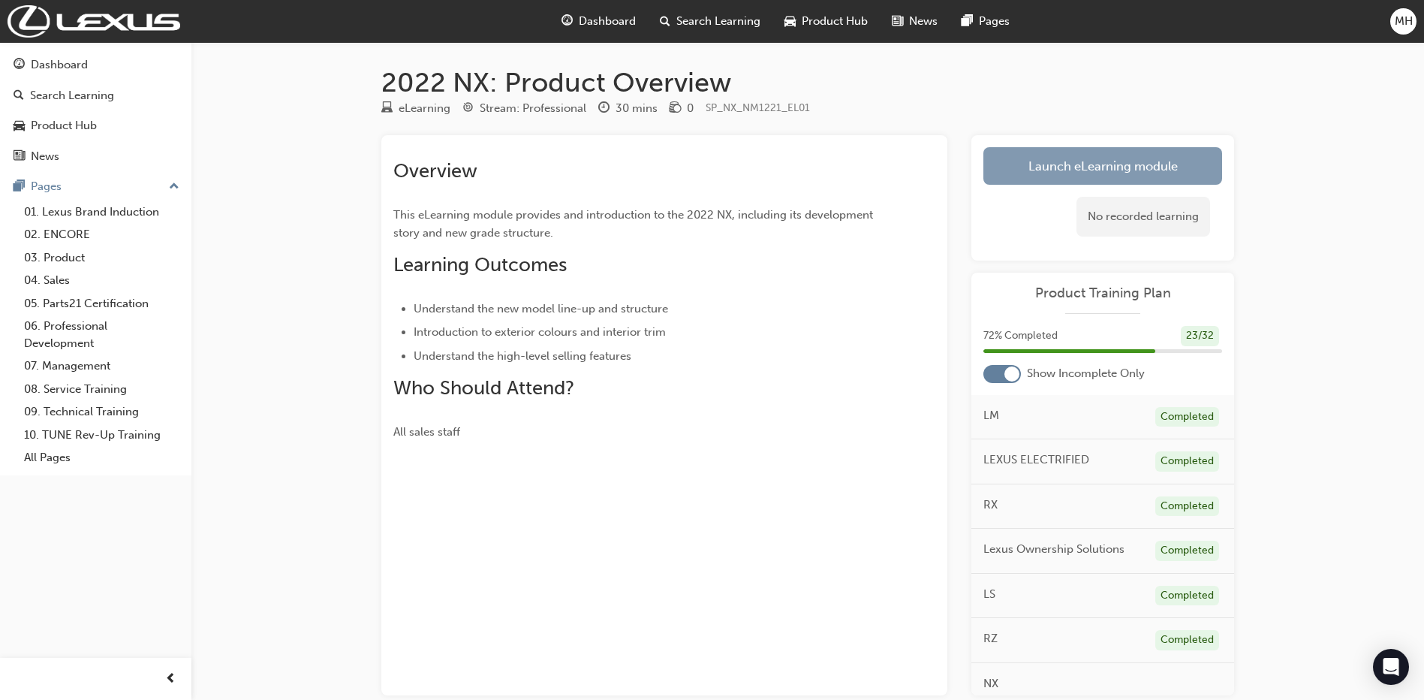
click at [1106, 170] on link "Launch eLearning module" at bounding box center [1102, 166] width 239 height 38
